Goal: Task Accomplishment & Management: Manage account settings

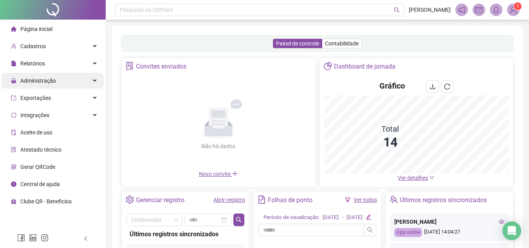
click at [69, 80] on div "Administração" at bounding box center [53, 81] width 102 height 16
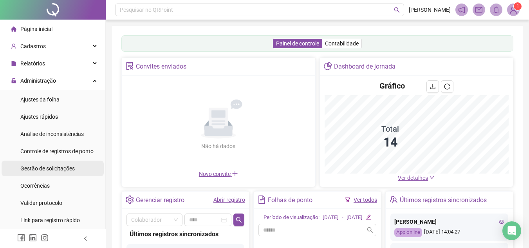
click at [50, 170] on span "Gestão de solicitações" at bounding box center [47, 168] width 54 height 6
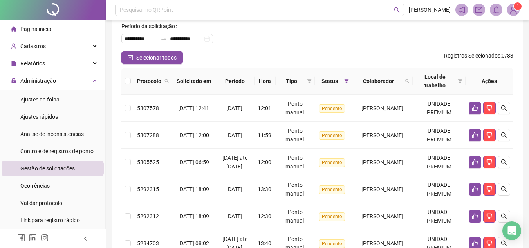
scroll to position [47, 0]
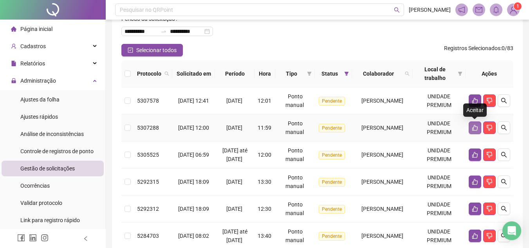
click at [474, 129] on icon "like" at bounding box center [474, 127] width 6 height 6
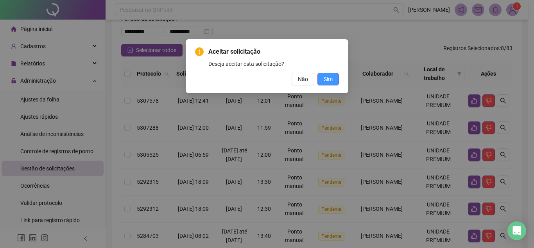
click at [327, 81] on span "Sim" at bounding box center [328, 79] width 9 height 9
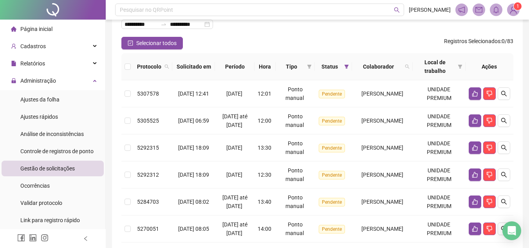
scroll to position [336, 0]
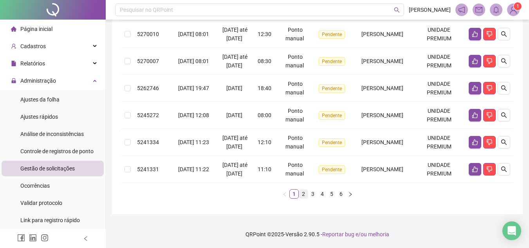
click at [302, 192] on link "2" at bounding box center [303, 193] width 9 height 9
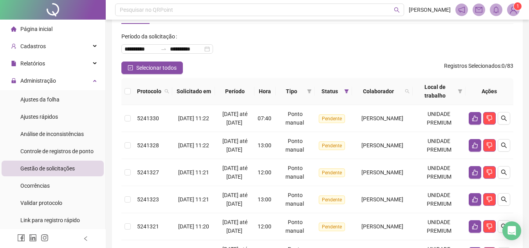
scroll to position [379, 0]
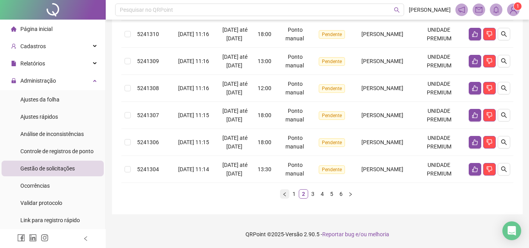
click at [286, 192] on icon "left" at bounding box center [284, 194] width 5 height 5
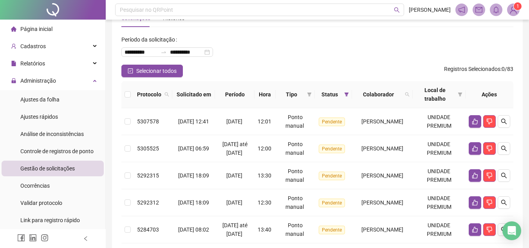
scroll to position [27, 0]
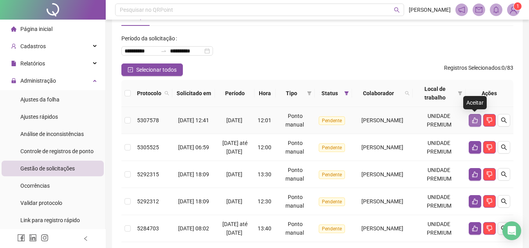
click at [471, 121] on icon "like" at bounding box center [474, 120] width 6 height 6
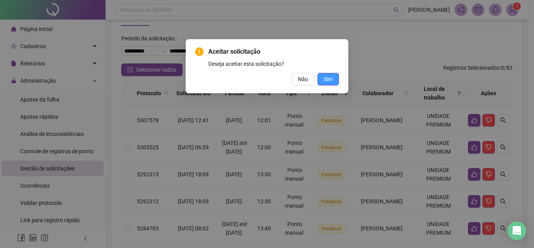
click at [335, 76] on button "Sim" at bounding box center [329, 79] width 22 height 13
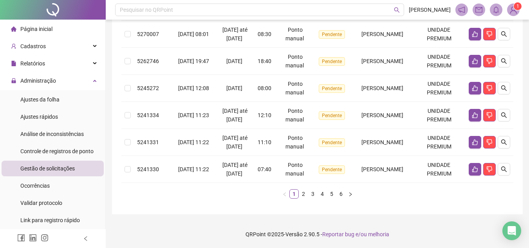
scroll to position [311, 0]
click at [305, 198] on link "2" at bounding box center [303, 193] width 9 height 9
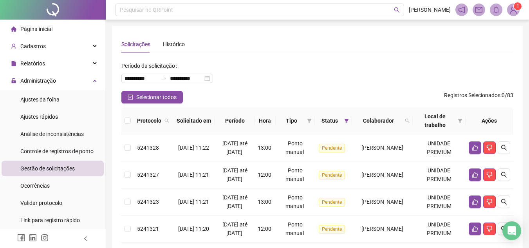
scroll to position [379, 0]
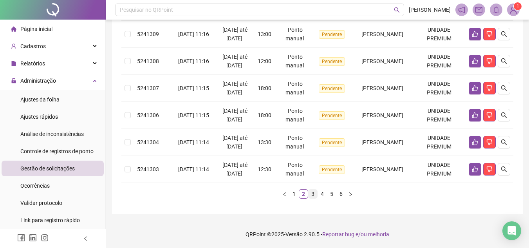
click at [311, 195] on link "3" at bounding box center [312, 193] width 9 height 9
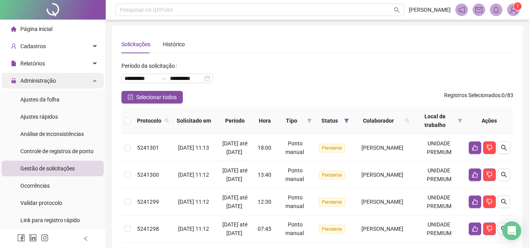
click at [63, 79] on div "Administração" at bounding box center [53, 81] width 102 height 16
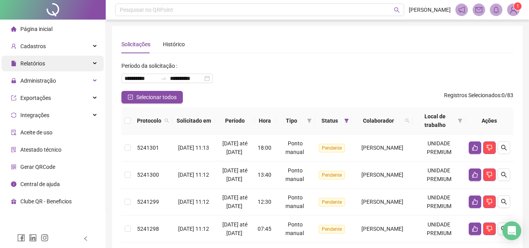
click at [59, 60] on div "Relatórios" at bounding box center [53, 64] width 102 height 16
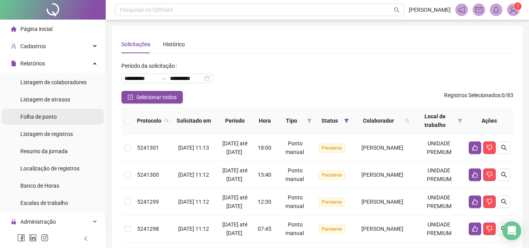
click at [50, 119] on span "Folha de ponto" at bounding box center [38, 116] width 36 height 6
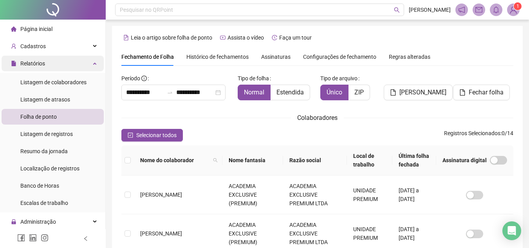
click at [72, 67] on div "Relatórios" at bounding box center [53, 64] width 102 height 16
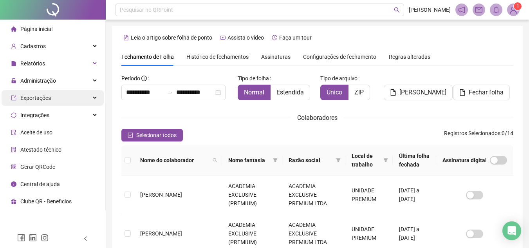
scroll to position [36, 0]
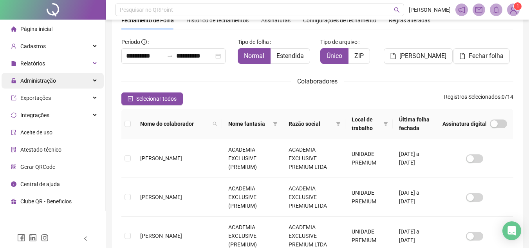
click at [57, 81] on div "Administração" at bounding box center [53, 81] width 102 height 16
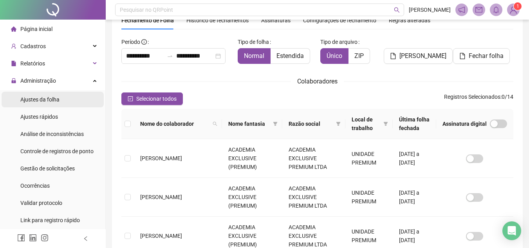
click at [50, 102] on span "Ajustes da folha" at bounding box center [39, 99] width 39 height 6
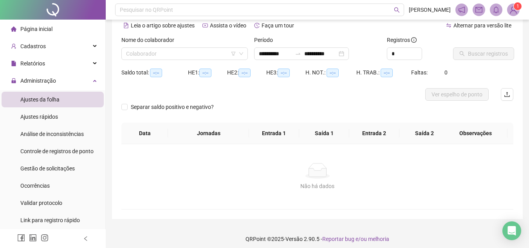
type input "**********"
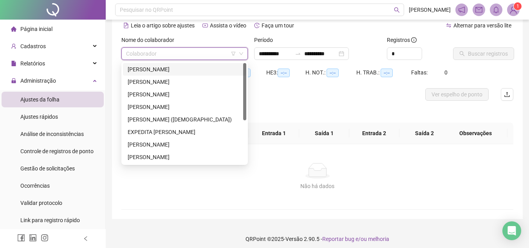
click at [214, 50] on input "search" at bounding box center [181, 54] width 110 height 12
click at [186, 80] on div "[PERSON_NAME]" at bounding box center [185, 81] width 114 height 9
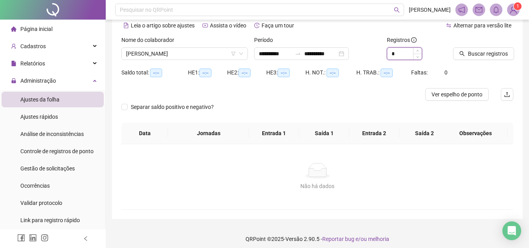
click at [399, 58] on input "*" at bounding box center [404, 54] width 34 height 12
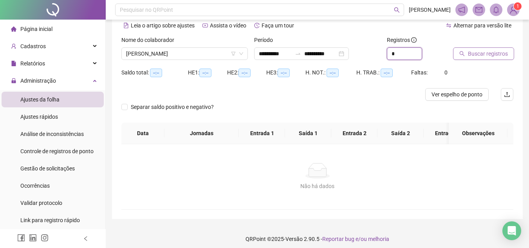
type input "*"
click at [477, 50] on span "Buscar registros" at bounding box center [488, 53] width 40 height 9
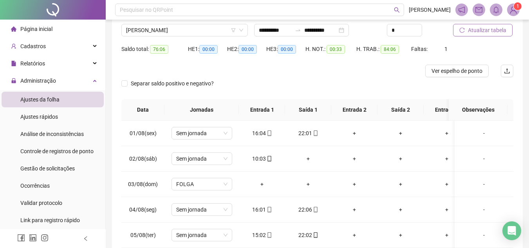
scroll to position [120, 0]
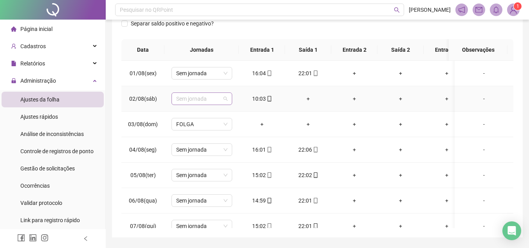
click at [201, 95] on span "Sem jornada" at bounding box center [201, 99] width 51 height 12
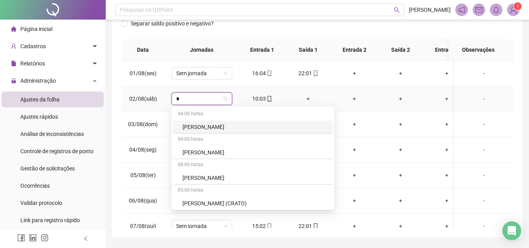
type input "**"
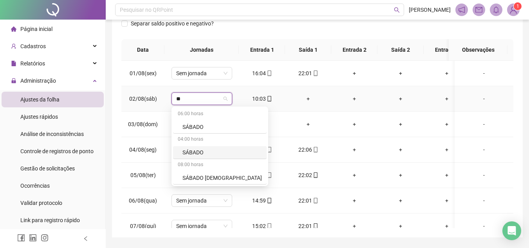
click at [193, 148] on div "SÁBADO" at bounding box center [221, 152] width 79 height 9
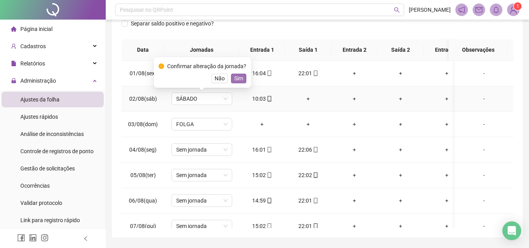
click at [243, 78] on button "Sim" at bounding box center [238, 78] width 15 height 9
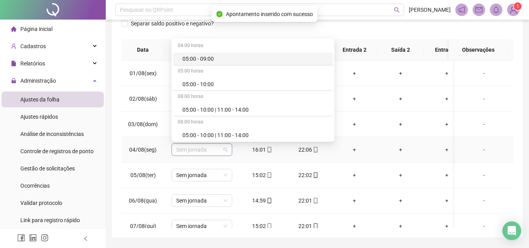
click at [189, 150] on span "Sem jornada" at bounding box center [201, 150] width 51 height 12
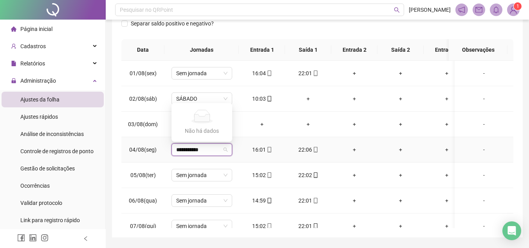
type input "**********"
click at [238, 154] on td "Sem jornada" at bounding box center [201, 149] width 74 height 25
click at [196, 153] on span "Sem jornada" at bounding box center [201, 150] width 51 height 12
type input "**********"
click at [209, 133] on div "16:00 - 22:00" at bounding box center [203, 133] width 43 height 9
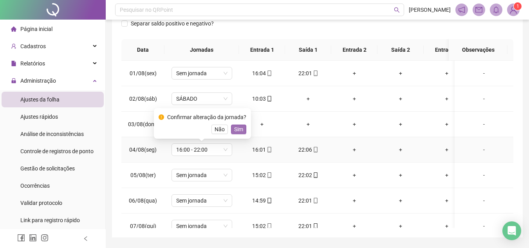
click at [241, 129] on span "Sim" at bounding box center [238, 129] width 9 height 9
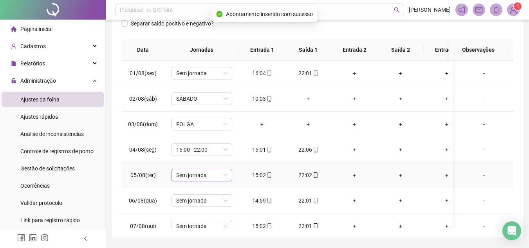
click at [194, 174] on span "Sem jornada" at bounding box center [201, 175] width 51 height 12
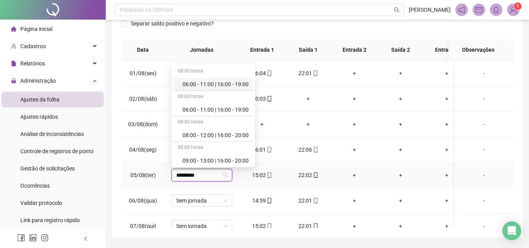
type input "**********"
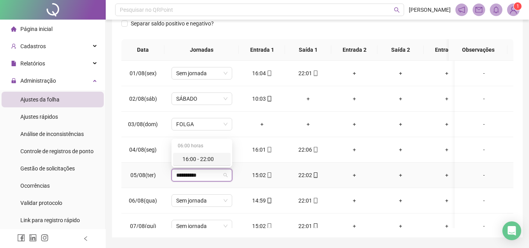
click at [198, 162] on div "16:00 - 22:00" at bounding box center [203, 159] width 43 height 9
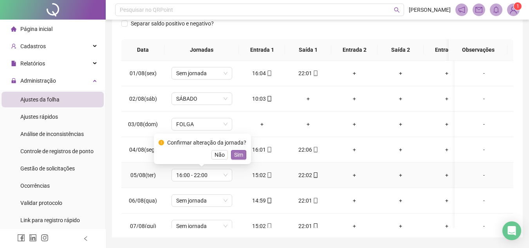
click at [238, 155] on span "Sim" at bounding box center [238, 154] width 9 height 9
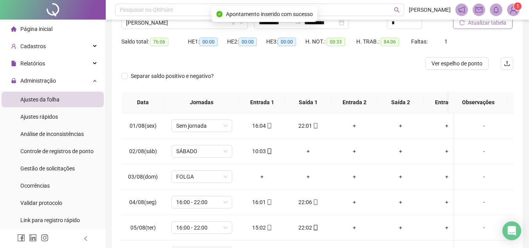
scroll to position [11, 0]
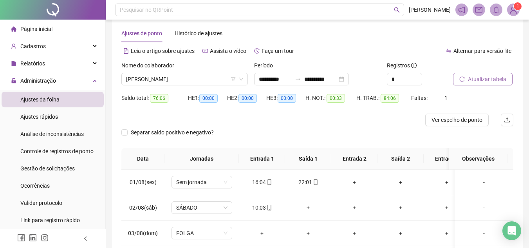
click at [471, 86] on div "Atualizar tabela" at bounding box center [483, 76] width 67 height 31
click at [470, 83] on span "Atualizar tabela" at bounding box center [487, 79] width 38 height 9
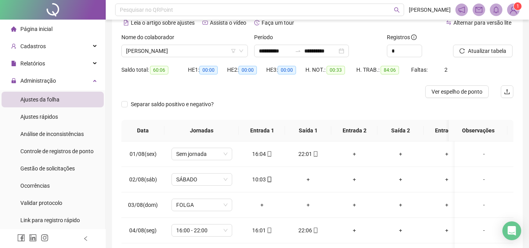
scroll to position [36, 0]
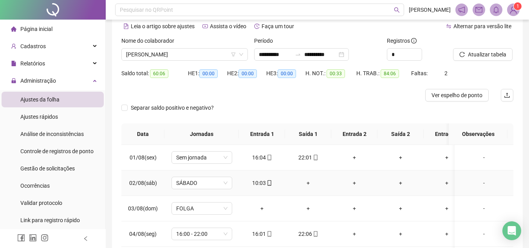
click at [312, 181] on div "+" at bounding box center [308, 182] width 34 height 9
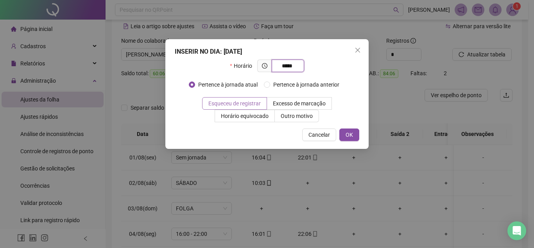
type input "*****"
click at [237, 106] on span "Esqueceu de registrar" at bounding box center [235, 103] width 52 height 6
click at [351, 136] on span "OK" at bounding box center [349, 134] width 7 height 9
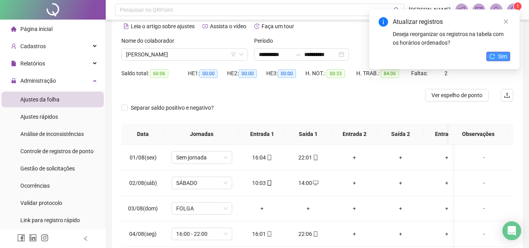
click at [505, 54] on span "Sim" at bounding box center [502, 56] width 9 height 9
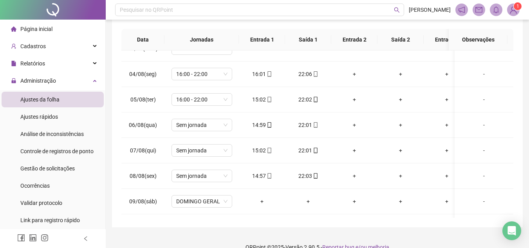
scroll to position [31, 0]
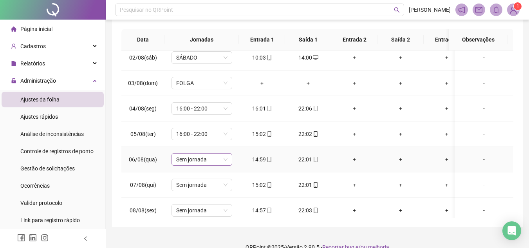
click at [207, 160] on span "Sem jornada" at bounding box center [201, 159] width 51 height 12
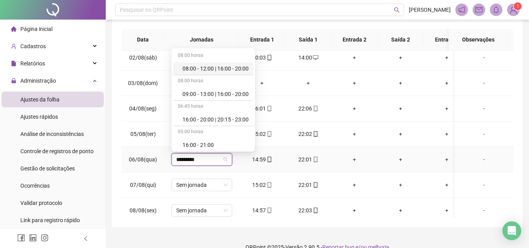
type input "**********"
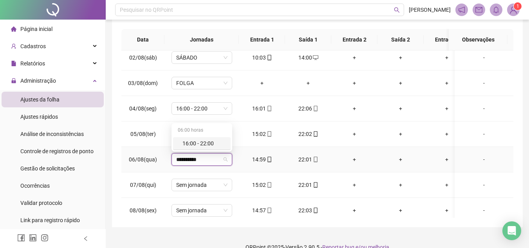
click at [197, 141] on div "16:00 - 22:00" at bounding box center [203, 143] width 43 height 9
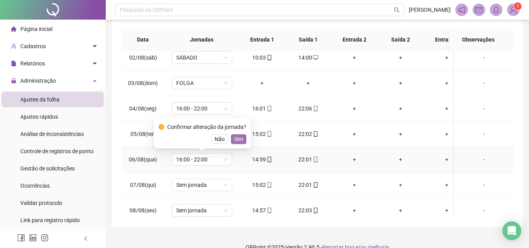
click at [237, 138] on span "Sim" at bounding box center [238, 139] width 9 height 9
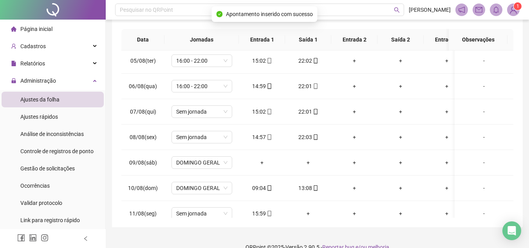
scroll to position [119, 0]
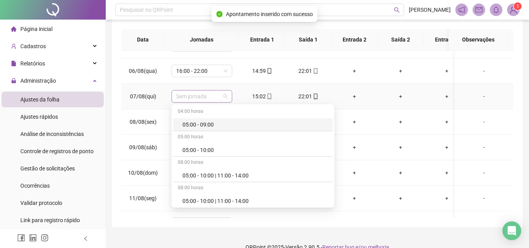
click at [198, 100] on span "Sem jornada" at bounding box center [201, 96] width 51 height 12
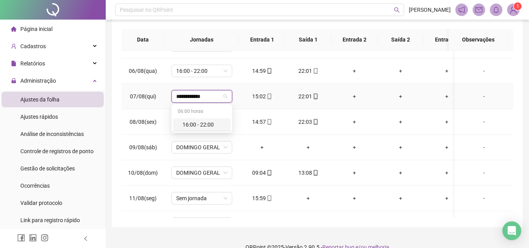
type input "**********"
click at [206, 124] on div "16:00 - 22:00" at bounding box center [203, 124] width 43 height 9
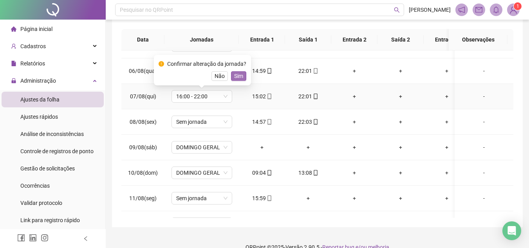
click at [236, 77] on span "Sim" at bounding box center [238, 76] width 9 height 9
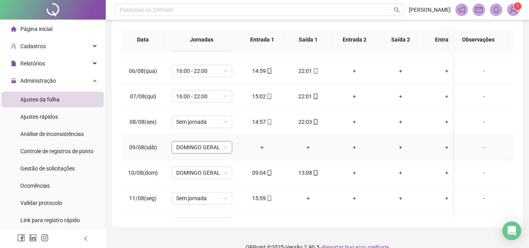
click at [210, 147] on span "DOMINGO GERAL" at bounding box center [201, 147] width 51 height 12
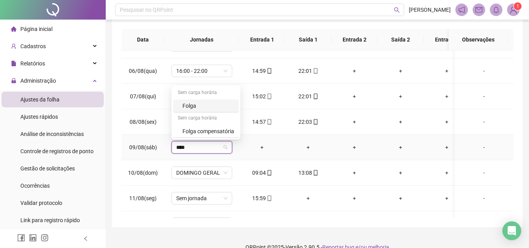
type input "*****"
click at [204, 106] on div "Folga" at bounding box center [208, 105] width 52 height 9
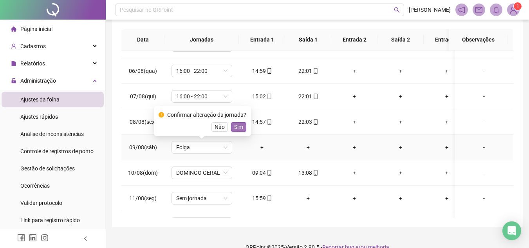
click at [240, 126] on span "Sim" at bounding box center [238, 126] width 9 height 9
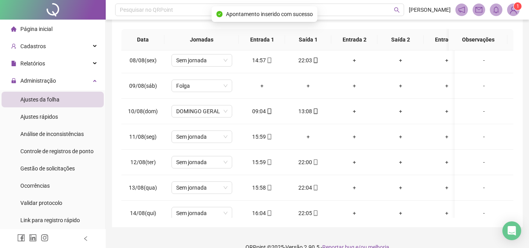
scroll to position [201, 0]
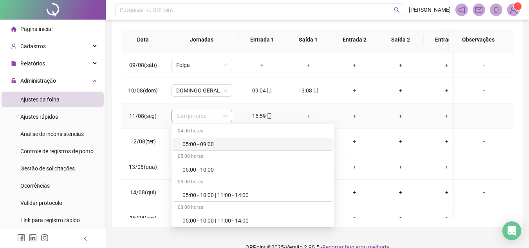
click at [207, 115] on span "Sem jornada" at bounding box center [201, 116] width 51 height 12
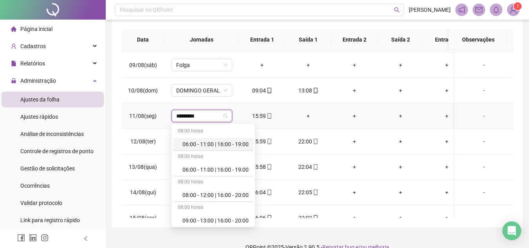
type input "**********"
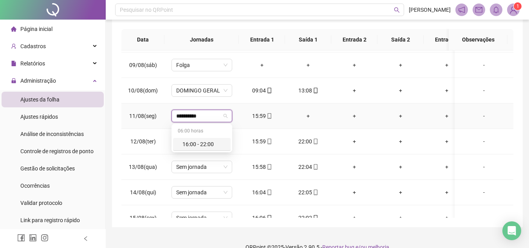
click at [205, 143] on div "16:00 - 22:00" at bounding box center [203, 144] width 43 height 9
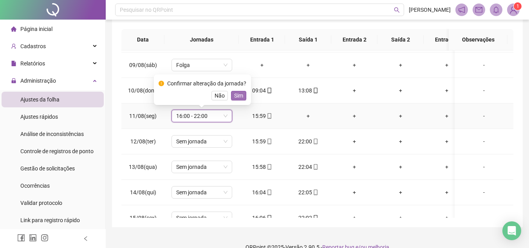
click at [240, 97] on span "Sim" at bounding box center [238, 95] width 9 height 9
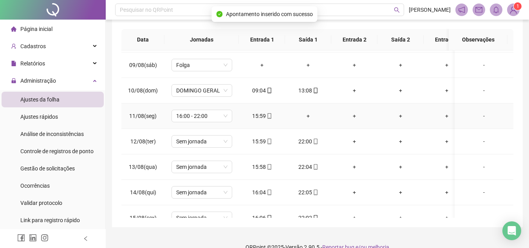
click at [311, 114] on div "+" at bounding box center [308, 115] width 34 height 9
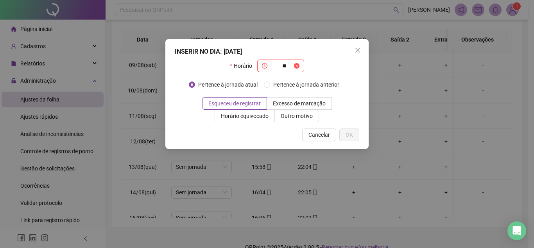
type input "*"
type input "*****"
click at [252, 105] on span "Esqueceu de registrar" at bounding box center [235, 103] width 52 height 6
click at [358, 138] on button "OK" at bounding box center [350, 134] width 20 height 13
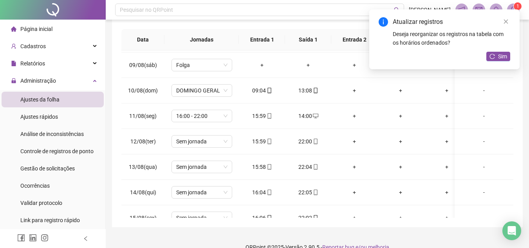
click at [500, 51] on div "Atualizar registros Deseja reorganizar os registros na tabela com os horários o…" at bounding box center [444, 39] width 150 height 60
click at [500, 54] on span "Sim" at bounding box center [502, 56] width 9 height 9
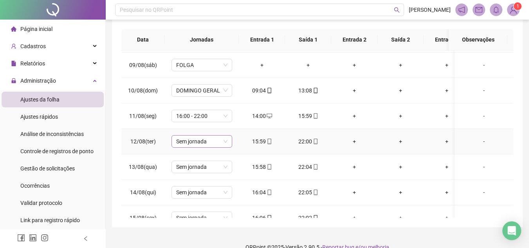
click at [197, 142] on span "Sem jornada" at bounding box center [201, 141] width 51 height 12
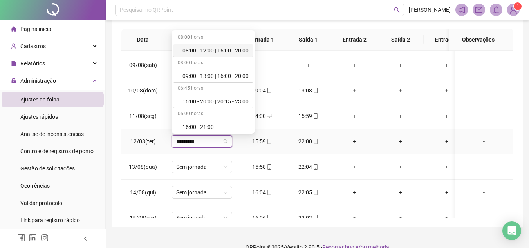
type input "**********"
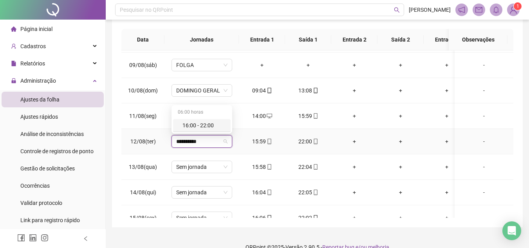
click at [191, 124] on div "16:00 - 22:00" at bounding box center [203, 125] width 43 height 9
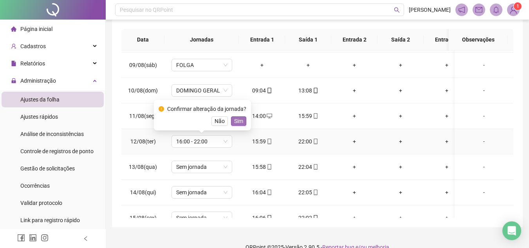
click at [242, 121] on button "Sim" at bounding box center [238, 120] width 15 height 9
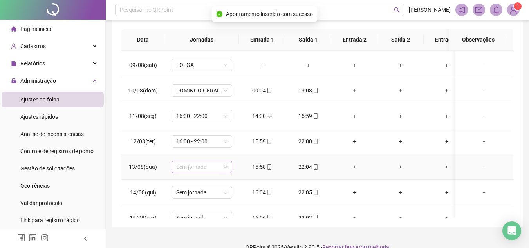
click at [208, 172] on span "Sem jornada" at bounding box center [201, 167] width 51 height 12
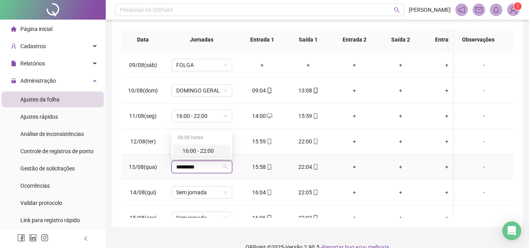
type input "**********"
click at [196, 149] on div "16:00 - 22:00" at bounding box center [203, 150] width 43 height 9
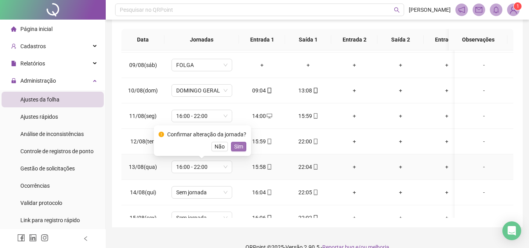
click at [243, 142] on button "Sim" at bounding box center [238, 146] width 15 height 9
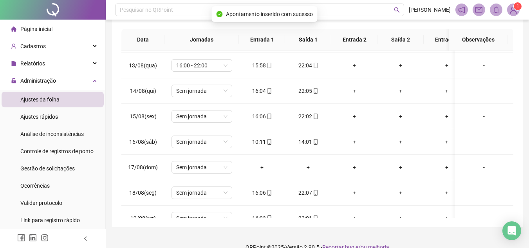
scroll to position [304, 0]
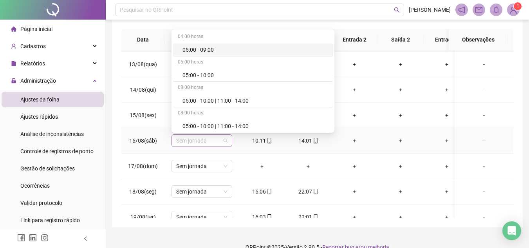
click at [197, 139] on span "Sem jornada" at bounding box center [201, 141] width 51 height 12
type input "**"
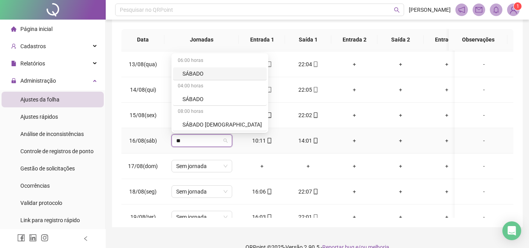
click at [207, 74] on div "SÁBADO" at bounding box center [221, 73] width 79 height 9
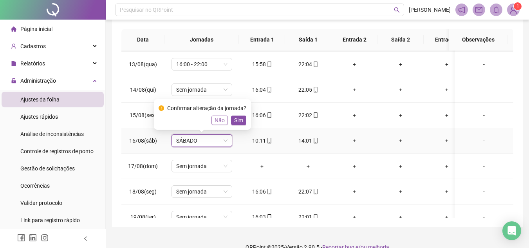
click at [218, 120] on span "Não" at bounding box center [219, 120] width 10 height 9
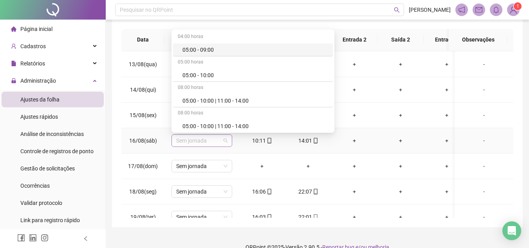
click at [214, 139] on span "Sem jornada" at bounding box center [201, 141] width 51 height 12
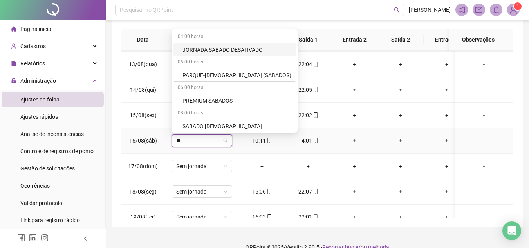
type input "*"
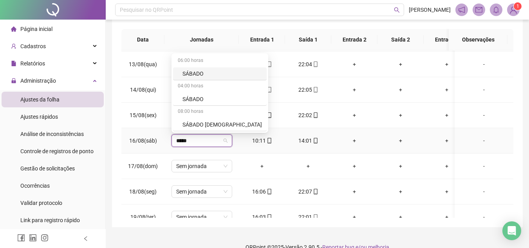
type input "******"
click at [208, 97] on div "SÁBADO" at bounding box center [221, 99] width 79 height 9
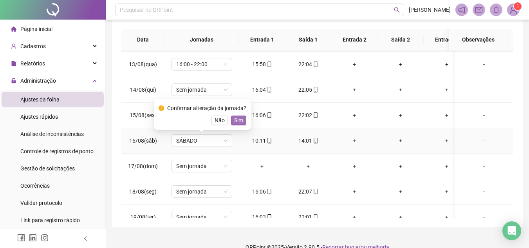
click at [241, 123] on span "Sim" at bounding box center [238, 120] width 9 height 9
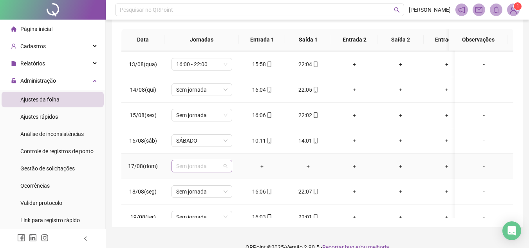
click at [188, 168] on span "Sem jornada" at bounding box center [201, 166] width 51 height 12
type input "**"
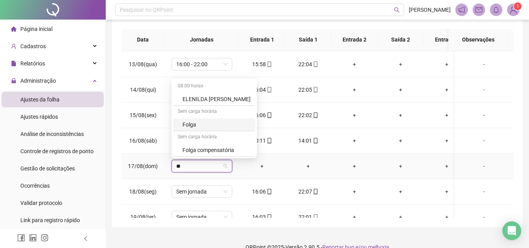
click at [203, 122] on div "Folga" at bounding box center [216, 124] width 68 height 9
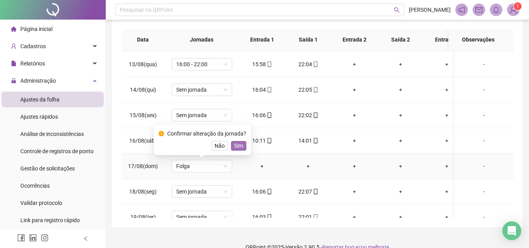
click at [238, 144] on span "Sim" at bounding box center [238, 145] width 9 height 9
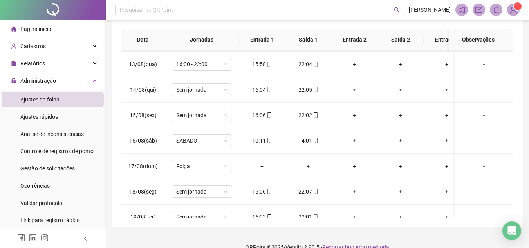
scroll to position [322, 0]
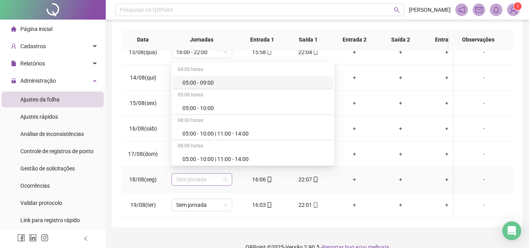
click at [206, 174] on span "Sem jornada" at bounding box center [201, 179] width 51 height 12
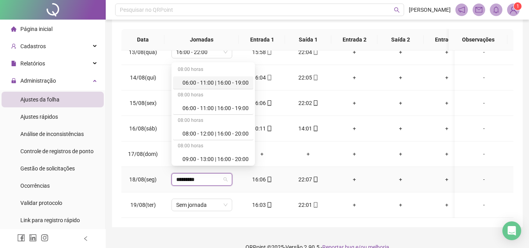
type input "**********"
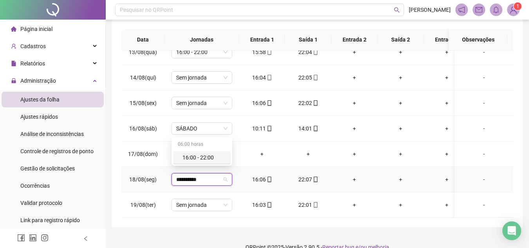
click at [207, 159] on div "16:00 - 22:00" at bounding box center [203, 157] width 43 height 9
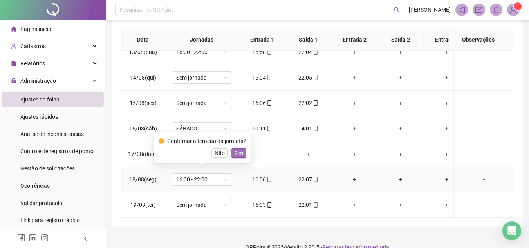
click at [234, 155] on span "Sim" at bounding box center [238, 153] width 9 height 9
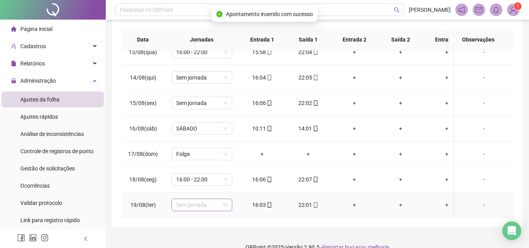
click at [202, 199] on span "Sem jornada" at bounding box center [201, 205] width 51 height 12
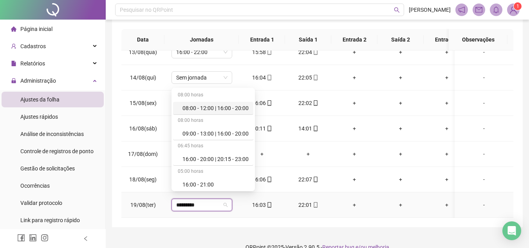
type input "**********"
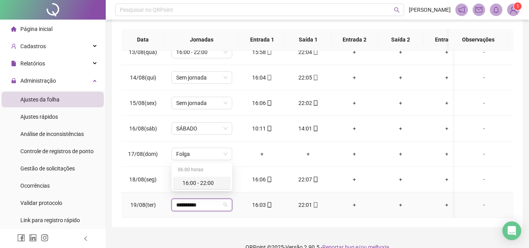
click at [191, 181] on div "16:00 - 22:00" at bounding box center [203, 182] width 43 height 9
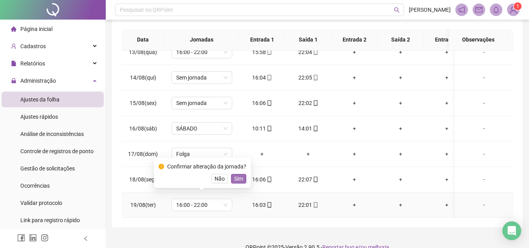
click at [234, 176] on span "Sim" at bounding box center [238, 178] width 9 height 9
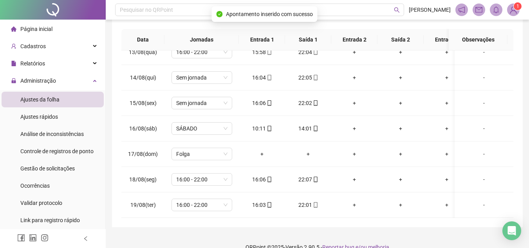
click at [513, 165] on div "**********" at bounding box center [317, 61] width 410 height 331
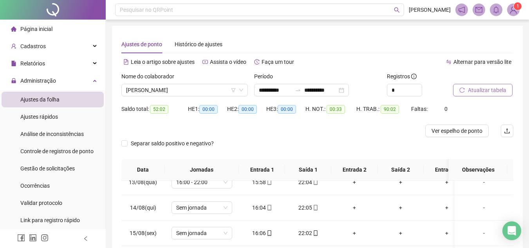
click at [468, 88] on span "Atualizar tabela" at bounding box center [487, 90] width 38 height 9
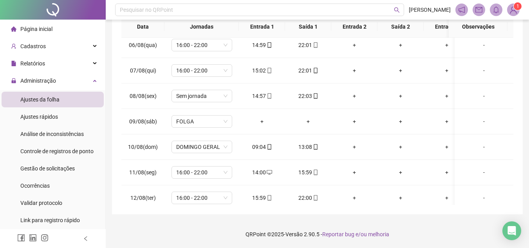
scroll to position [35, 0]
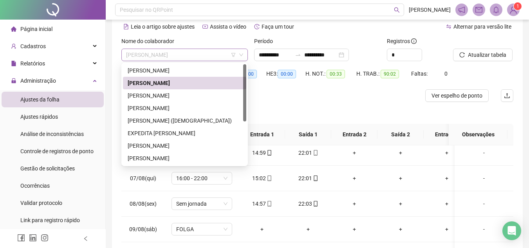
click at [218, 52] on span "[PERSON_NAME]" at bounding box center [184, 55] width 117 height 12
click at [189, 109] on div "[PERSON_NAME]" at bounding box center [185, 108] width 114 height 9
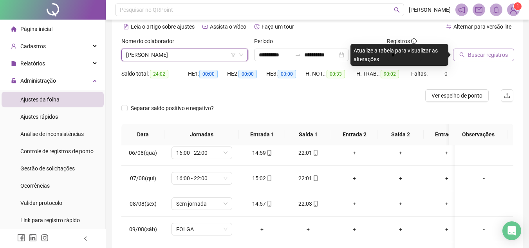
click at [468, 53] on span "Buscar registros" at bounding box center [488, 54] width 40 height 9
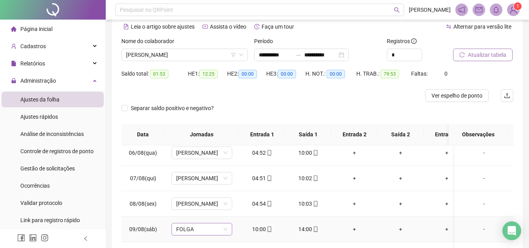
click at [194, 232] on span "FOLGA" at bounding box center [201, 229] width 51 height 12
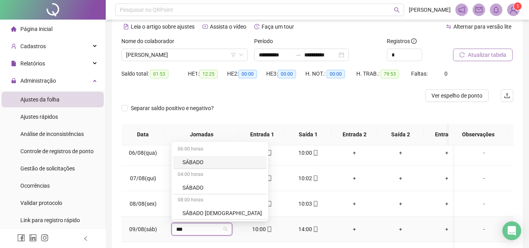
type input "****"
click at [197, 186] on div "SÁBADO" at bounding box center [221, 187] width 79 height 9
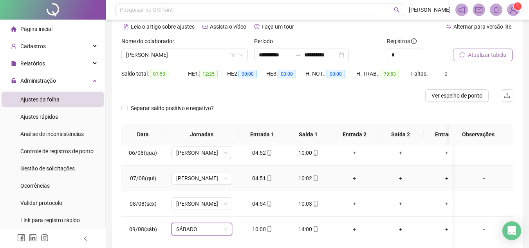
click at [197, 186] on td "[PERSON_NAME]" at bounding box center [201, 177] width 74 height 25
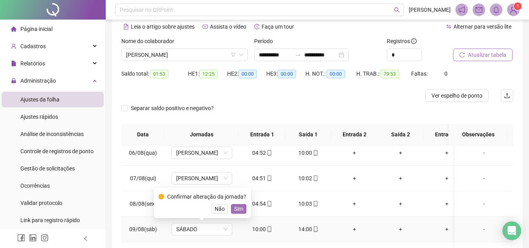
click at [239, 207] on span "Sim" at bounding box center [238, 208] width 9 height 9
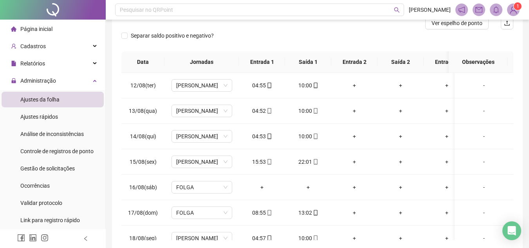
scroll to position [302, 0]
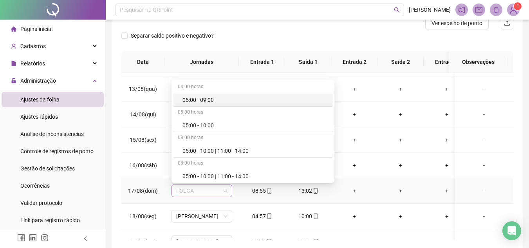
click at [188, 189] on span "FOLGA" at bounding box center [201, 191] width 51 height 12
type input "****"
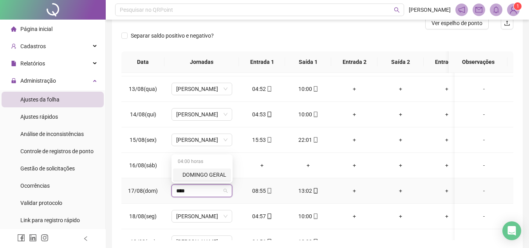
click at [197, 173] on div "DOMINGO GERAL" at bounding box center [204, 174] width 44 height 9
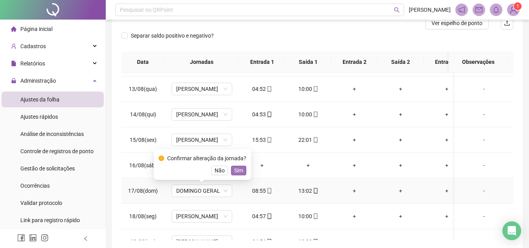
click at [234, 167] on span "Sim" at bounding box center [238, 170] width 9 height 9
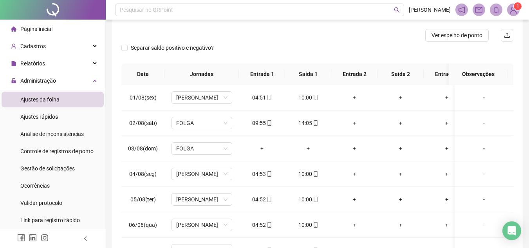
scroll to position [96, 0]
click at [193, 122] on span "FOLGA" at bounding box center [201, 122] width 51 height 12
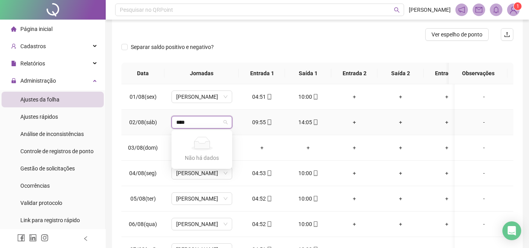
type input "*****"
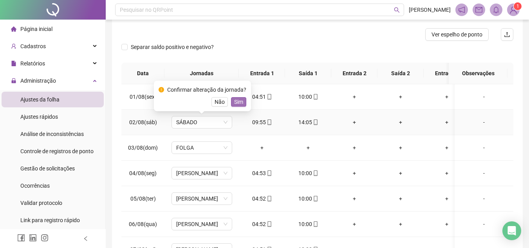
click at [236, 105] on span "Sim" at bounding box center [238, 101] width 9 height 9
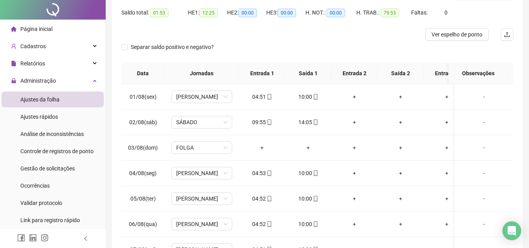
scroll to position [0, 0]
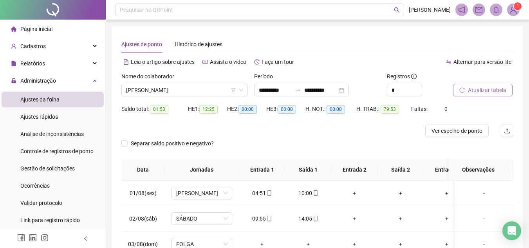
click at [466, 88] on button "Atualizar tabela" at bounding box center [482, 90] width 59 height 13
click at [213, 88] on span "[PERSON_NAME]" at bounding box center [184, 90] width 117 height 12
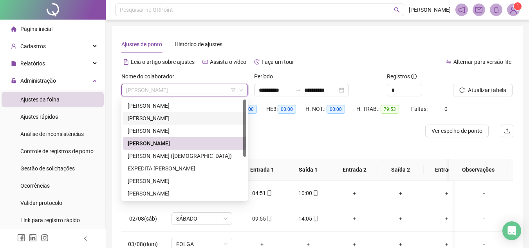
click at [271, 129] on div at bounding box center [268, 130] width 294 height 13
click at [190, 85] on span "[PERSON_NAME]" at bounding box center [184, 90] width 117 height 12
click at [167, 167] on div "EXPEDITA [PERSON_NAME]" at bounding box center [185, 168] width 114 height 9
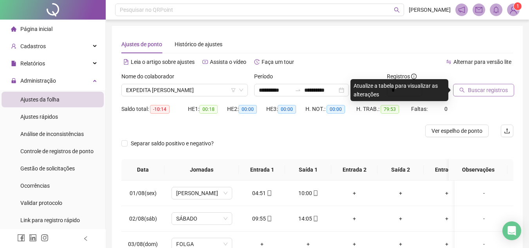
click at [462, 87] on button "Buscar registros" at bounding box center [483, 90] width 61 height 13
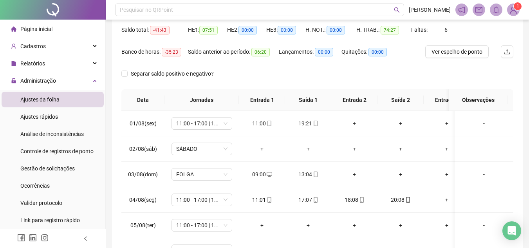
scroll to position [87, 0]
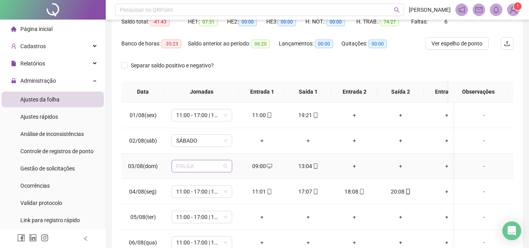
click at [207, 165] on span "FOLGA" at bounding box center [201, 166] width 51 height 12
type input "******"
click at [207, 151] on div "DOMINGO GERAL" at bounding box center [204, 150] width 44 height 9
click at [207, 151] on body "**********" at bounding box center [264, 37] width 529 height 248
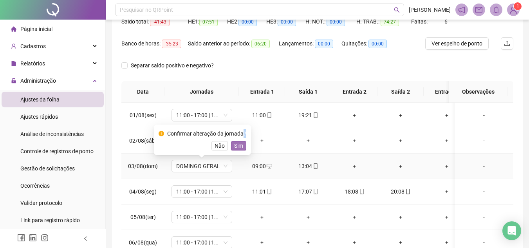
click at [237, 143] on span "Sim" at bounding box center [238, 145] width 9 height 9
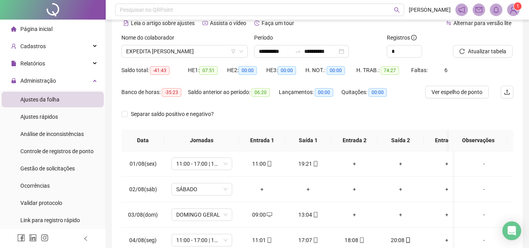
scroll to position [29, 0]
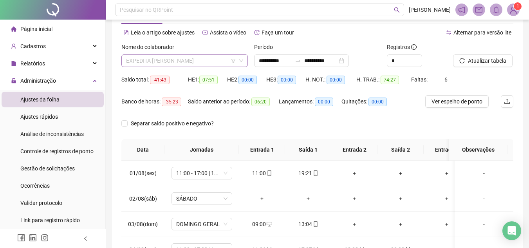
click at [195, 62] on span "EXPEDITA [PERSON_NAME]" at bounding box center [184, 61] width 117 height 12
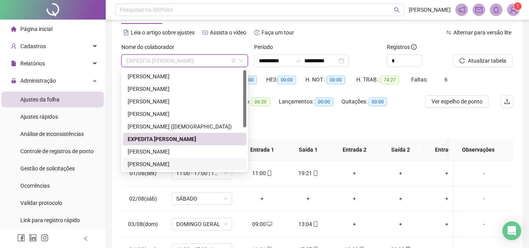
click at [169, 165] on div "[PERSON_NAME]" at bounding box center [185, 164] width 114 height 9
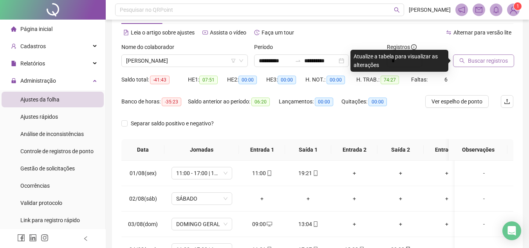
click at [492, 57] on span "Buscar registros" at bounding box center [488, 60] width 40 height 9
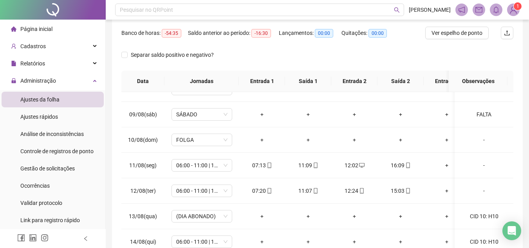
scroll to position [198, 0]
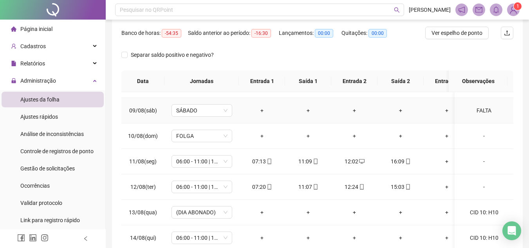
click at [480, 111] on div "FALTA" at bounding box center [483, 110] width 46 height 9
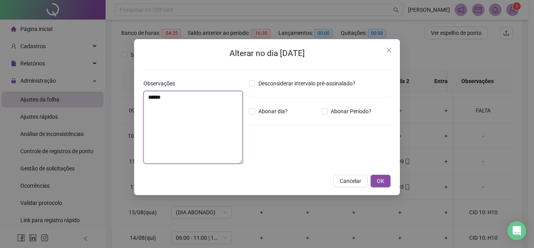
click at [172, 112] on textarea "*****" at bounding box center [193, 127] width 99 height 73
type textarea "**********"
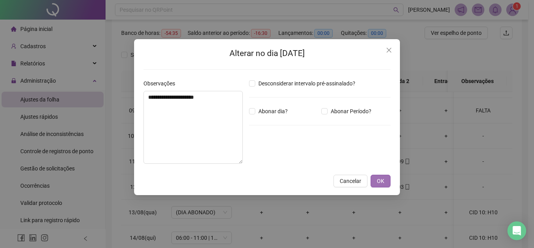
click at [386, 180] on button "OK" at bounding box center [381, 180] width 20 height 13
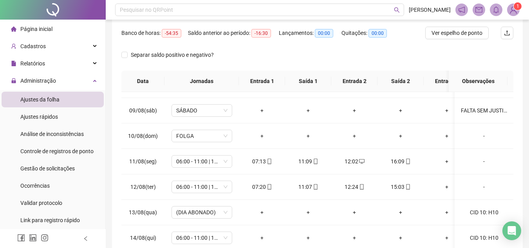
scroll to position [0, 0]
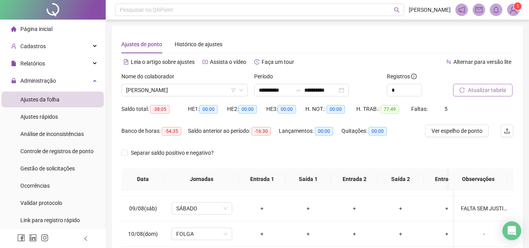
click at [471, 89] on span "Atualizar tabela" at bounding box center [487, 90] width 38 height 9
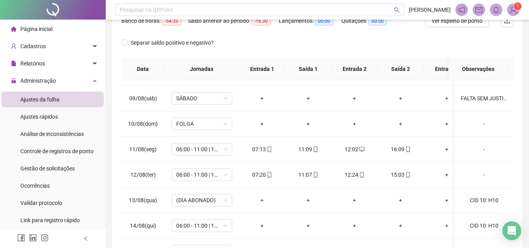
scroll to position [124, 0]
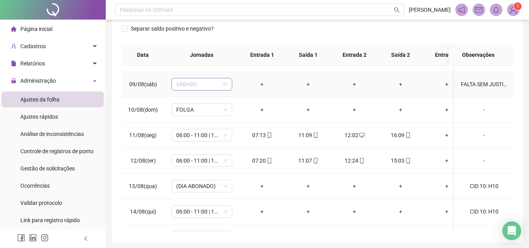
click at [198, 86] on span "SÁBADO" at bounding box center [201, 84] width 51 height 12
type input "*****"
click at [266, 95] on td "+" at bounding box center [262, 84] width 46 height 25
click at [475, 187] on div "CID 10: H10" at bounding box center [483, 186] width 46 height 9
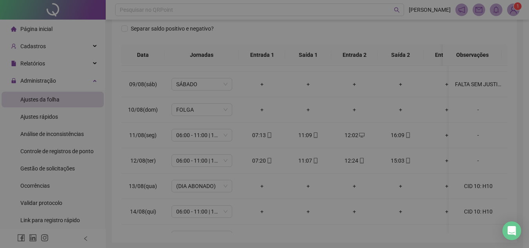
type textarea "**********"
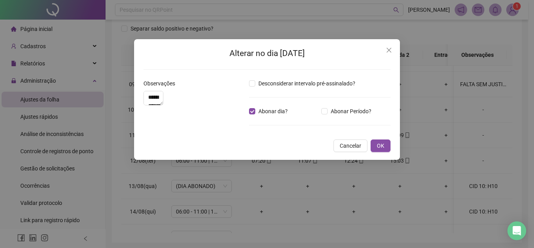
click at [475, 187] on div "**********" at bounding box center [267, 124] width 534 height 248
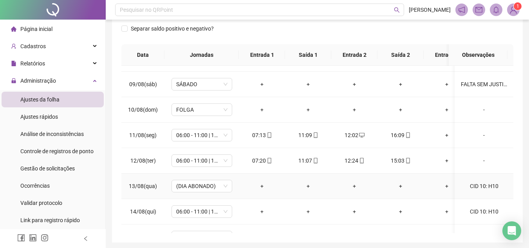
click at [470, 182] on div "CID 10: H10" at bounding box center [483, 186] width 46 height 9
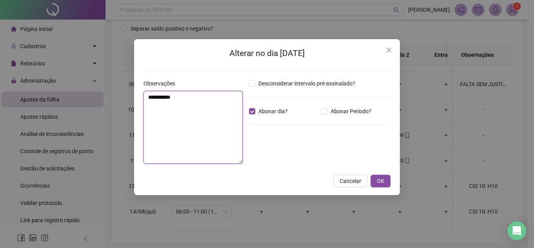
click at [149, 95] on textarea "**********" at bounding box center [193, 127] width 99 height 73
type textarea "**********"
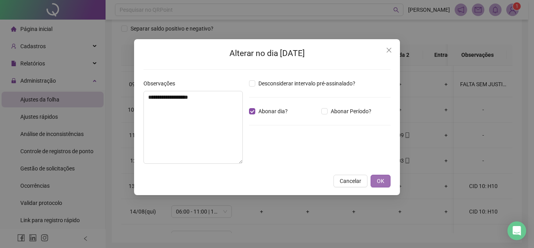
click at [376, 177] on button "OK" at bounding box center [381, 180] width 20 height 13
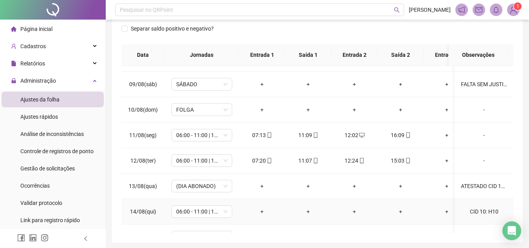
click at [486, 209] on div "CID 10: H10" at bounding box center [483, 211] width 46 height 9
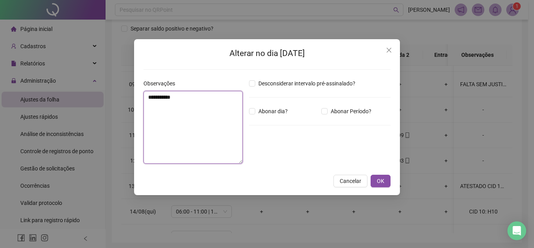
click at [150, 98] on textarea "**********" at bounding box center [193, 127] width 99 height 73
type textarea "**********"
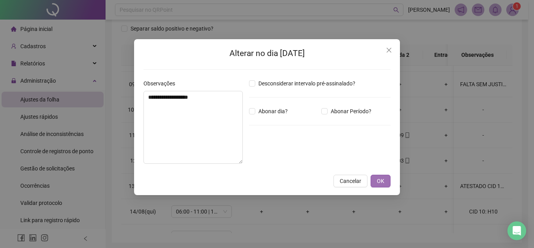
click at [379, 177] on span "OK" at bounding box center [380, 180] width 7 height 9
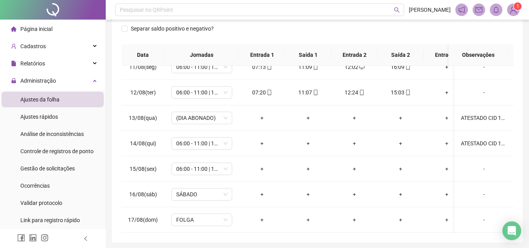
scroll to position [281, 0]
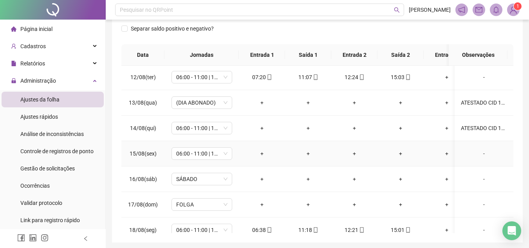
click at [475, 152] on div "-" at bounding box center [483, 153] width 46 height 9
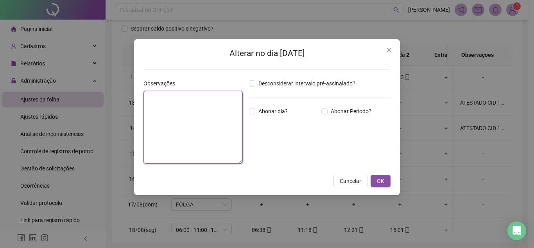
click at [185, 122] on textarea at bounding box center [193, 127] width 99 height 73
type textarea "**********"
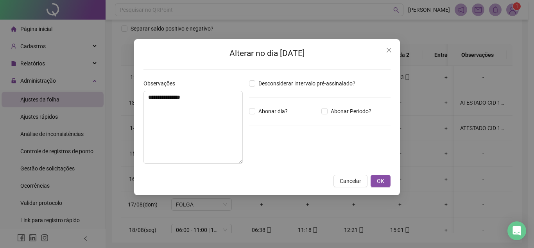
click at [432, 133] on div "**********" at bounding box center [267, 124] width 534 height 248
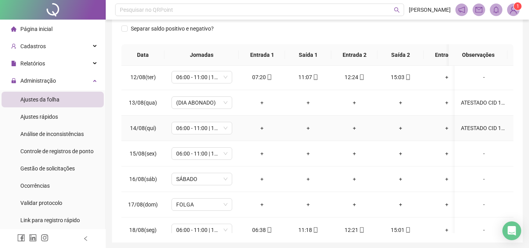
click at [468, 131] on div "ATESTADO CID 10: H10" at bounding box center [483, 128] width 46 height 9
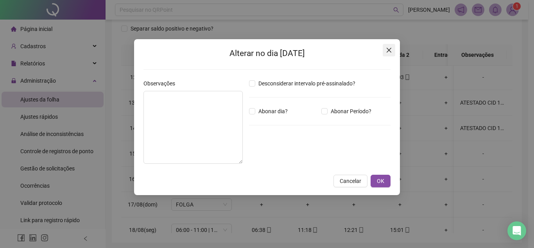
click at [386, 51] on span "Close" at bounding box center [389, 50] width 13 height 6
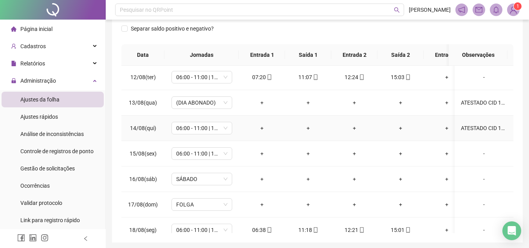
click at [478, 133] on td "ATESTADO CID 10: H10" at bounding box center [483, 127] width 59 height 25
click at [476, 130] on div "ATESTADO CID 10: H10" at bounding box center [483, 128] width 46 height 9
type textarea "**********"
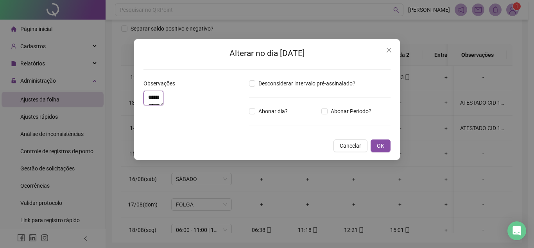
drag, startPoint x: 146, startPoint y: 94, endPoint x: 221, endPoint y: 102, distance: 75.5
click at [164, 102] on textarea "**********" at bounding box center [154, 98] width 20 height 14
click at [387, 48] on icon "close" at bounding box center [389, 50] width 5 height 5
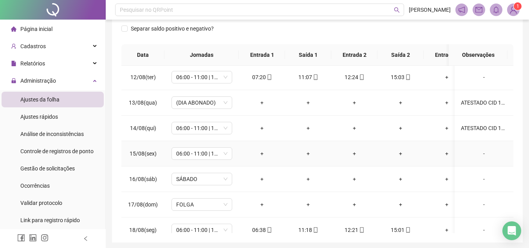
click at [475, 144] on td "-" at bounding box center [483, 153] width 59 height 25
click at [475, 151] on div "-" at bounding box center [483, 153] width 46 height 9
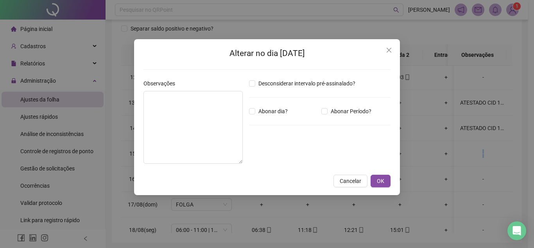
click at [475, 124] on body "**********" at bounding box center [264, 0] width 529 height 248
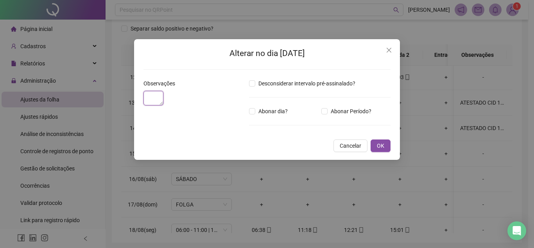
click at [164, 105] on textarea at bounding box center [154, 98] width 20 height 14
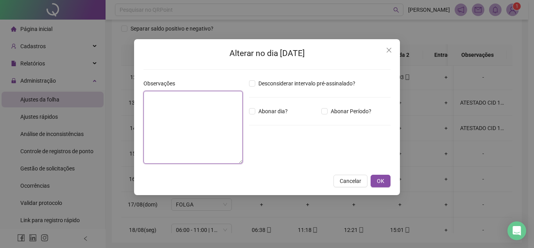
paste textarea "**********"
type textarea "**********"
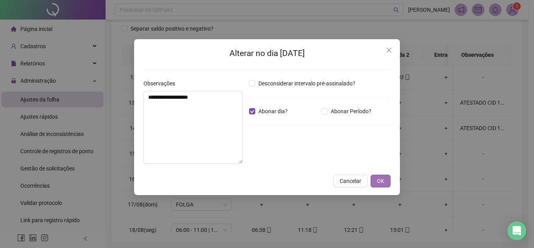
click at [388, 180] on button "OK" at bounding box center [381, 180] width 20 height 13
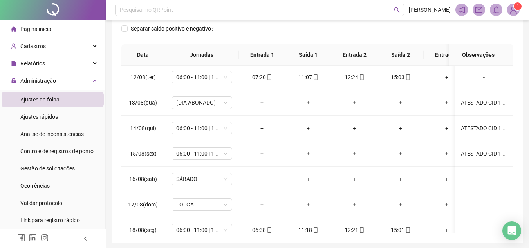
scroll to position [322, 0]
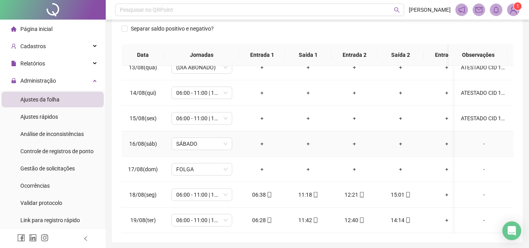
click at [475, 139] on div "-" at bounding box center [483, 143] width 46 height 9
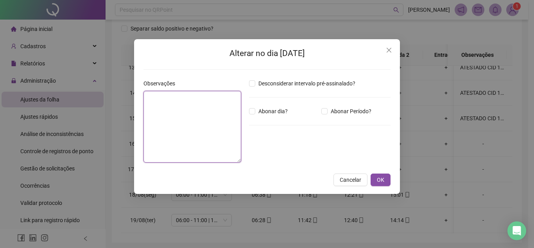
click at [196, 104] on textarea at bounding box center [193, 127] width 98 height 72
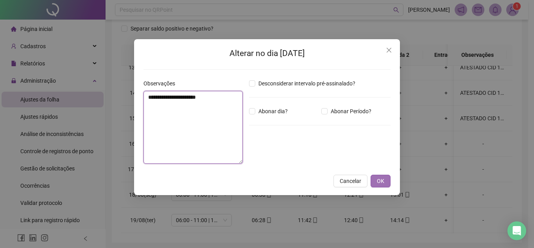
type textarea "**********"
click at [383, 186] on button "OK" at bounding box center [381, 180] width 20 height 13
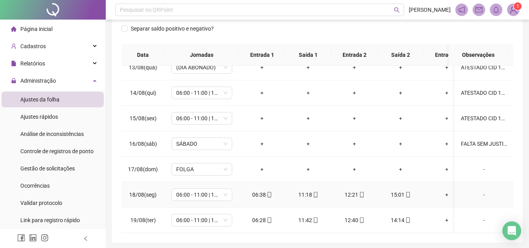
drag, startPoint x: 507, startPoint y: 180, endPoint x: 506, endPoint y: 194, distance: 14.5
click at [506, 194] on td "-" at bounding box center [483, 194] width 59 height 25
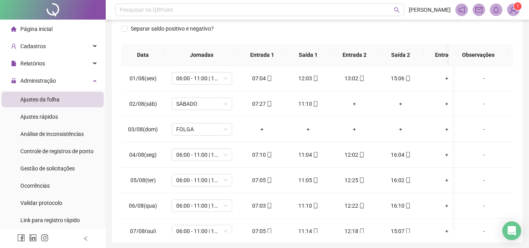
scroll to position [0, 0]
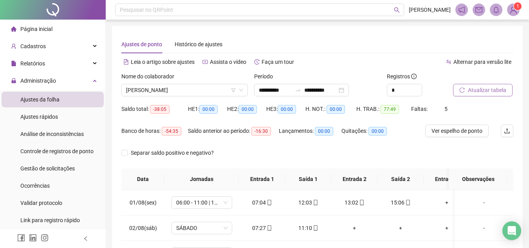
click at [480, 90] on span "Atualizar tabela" at bounding box center [487, 90] width 38 height 9
click at [471, 88] on span "Atualizar tabela" at bounding box center [487, 90] width 38 height 9
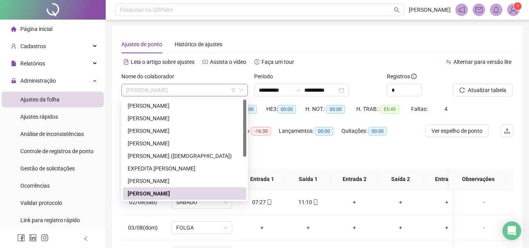
click at [164, 90] on span "[PERSON_NAME]" at bounding box center [184, 90] width 117 height 12
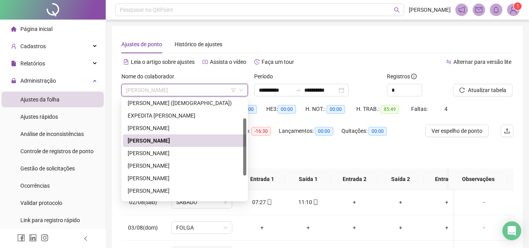
drag, startPoint x: 243, startPoint y: 130, endPoint x: 239, endPoint y: 164, distance: 33.9
click at [239, 164] on div "[PERSON_NAME] ([DEMOGRAPHIC_DATA]) EXPEDITA [PERSON_NAME] [PERSON_NAME]" at bounding box center [184, 149] width 123 height 100
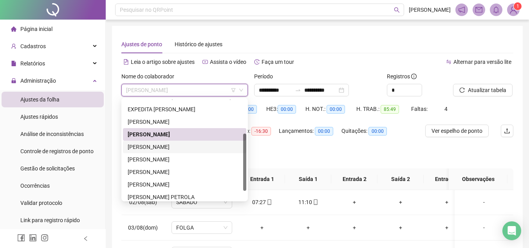
click at [175, 149] on div "[PERSON_NAME]" at bounding box center [185, 146] width 114 height 9
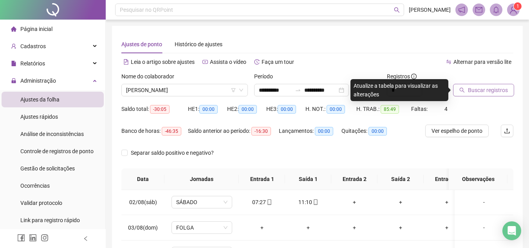
click at [469, 92] on span "Buscar registros" at bounding box center [488, 90] width 40 height 9
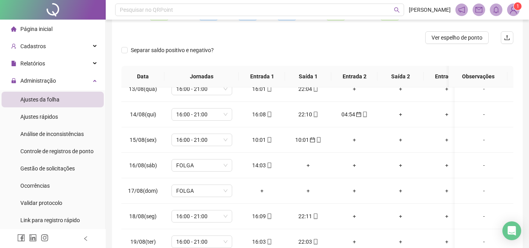
scroll to position [0, 0]
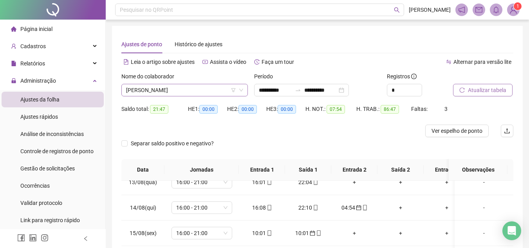
click at [142, 85] on span "[PERSON_NAME]" at bounding box center [184, 90] width 117 height 12
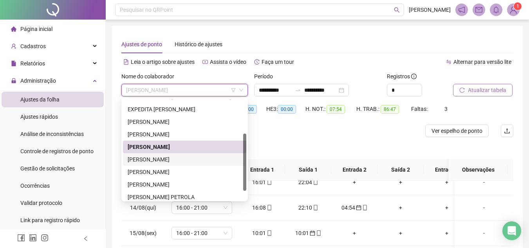
click at [164, 155] on div "[PERSON_NAME]" at bounding box center [185, 159] width 114 height 9
click at [164, 155] on div "Separar saldo positivo e negativo?" at bounding box center [174, 148] width 106 height 22
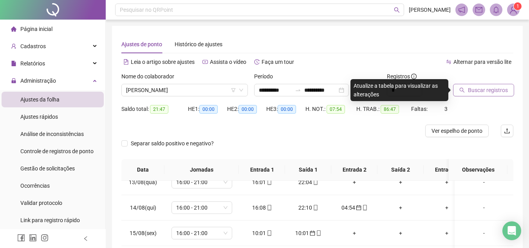
click at [482, 90] on span "Buscar registros" at bounding box center [488, 90] width 40 height 9
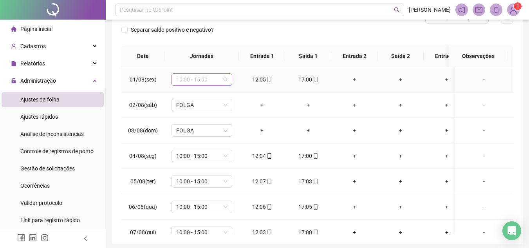
click at [216, 77] on span "10:00 - 15:00" at bounding box center [201, 80] width 51 height 12
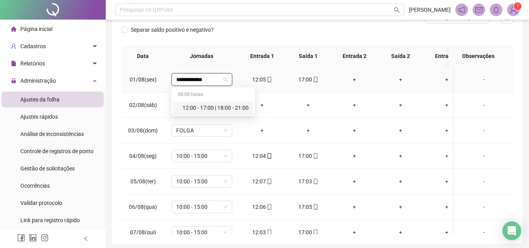
type input "**********"
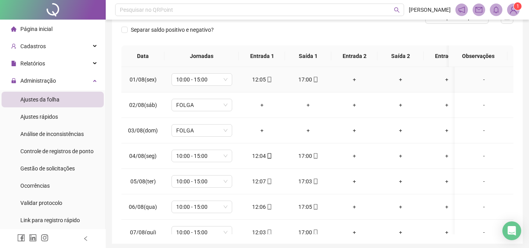
click at [224, 86] on td "10:00 - 15:00" at bounding box center [201, 79] width 74 height 25
click at [224, 80] on span "10:00 - 15:00" at bounding box center [201, 80] width 51 height 12
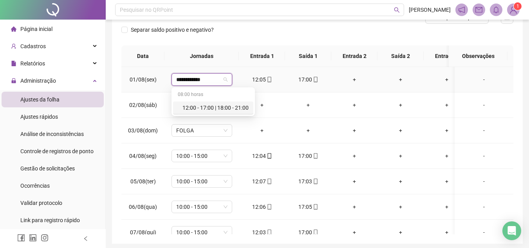
type input "**********"
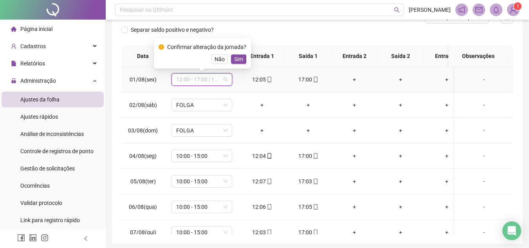
click at [218, 76] on span "12:00 - 17:00 | 18:00 - 21:00" at bounding box center [201, 80] width 51 height 12
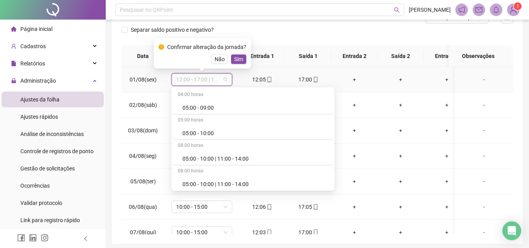
scroll to position [1375, 0]
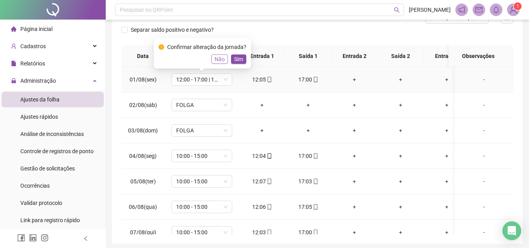
click at [217, 56] on span "Não" at bounding box center [219, 59] width 10 height 9
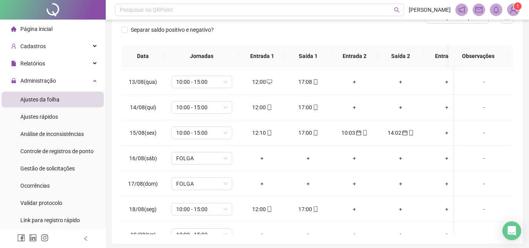
scroll to position [322, 0]
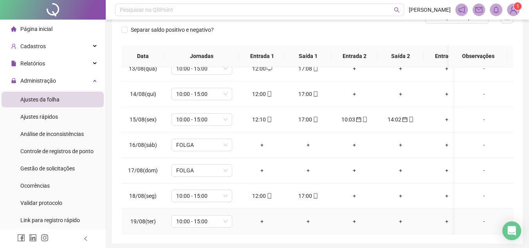
click at [481, 217] on div "-" at bounding box center [483, 221] width 46 height 9
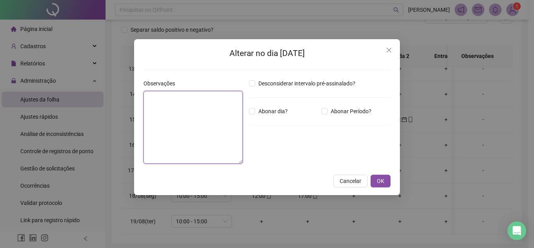
click at [183, 116] on textarea at bounding box center [193, 127] width 99 height 73
type textarea "*"
type textarea "**********"
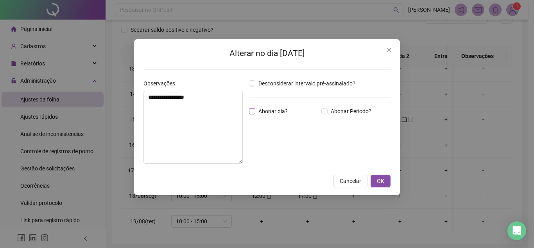
click at [262, 110] on span "Abonar dia?" at bounding box center [273, 111] width 36 height 9
click at [379, 178] on span "OK" at bounding box center [380, 180] width 7 height 9
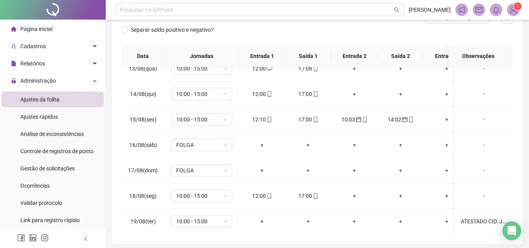
scroll to position [0, 0]
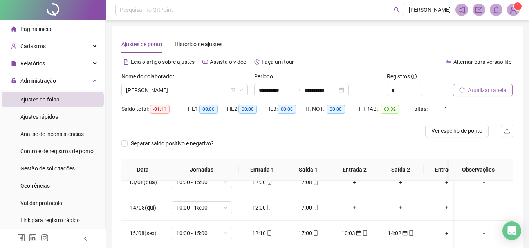
click at [483, 87] on span "Atualizar tabela" at bounding box center [487, 90] width 38 height 9
drag, startPoint x: 518, startPoint y: 83, endPoint x: 534, endPoint y: 82, distance: 16.5
click at [529, 82] on html "**********" at bounding box center [264, 124] width 529 height 248
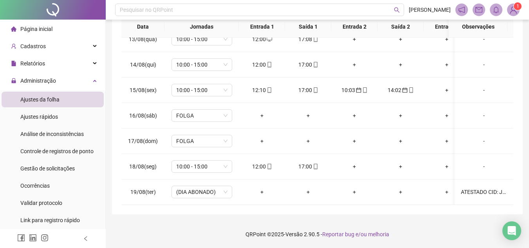
scroll to position [41, 0]
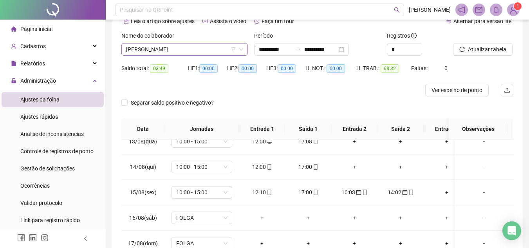
drag, startPoint x: 205, startPoint y: 56, endPoint x: 205, endPoint y: 50, distance: 6.3
click at [205, 50] on div "Nome do colaborador [PERSON_NAME]" at bounding box center [184, 46] width 133 height 31
click at [205, 50] on span "[PERSON_NAME]" at bounding box center [184, 49] width 117 height 12
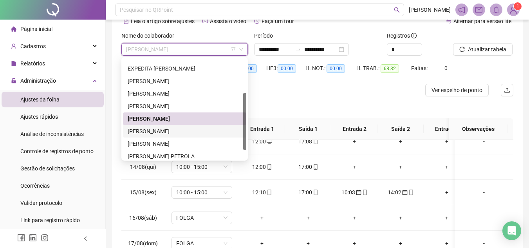
click at [210, 128] on div "[PERSON_NAME]" at bounding box center [185, 131] width 114 height 9
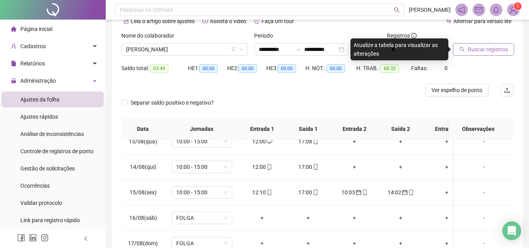
click at [487, 52] on span "Buscar registros" at bounding box center [488, 49] width 40 height 9
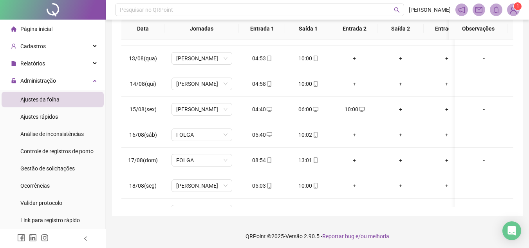
scroll to position [322, 0]
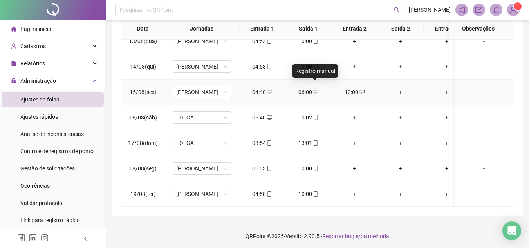
click at [313, 89] on icon "desktop" at bounding box center [315, 91] width 5 height 5
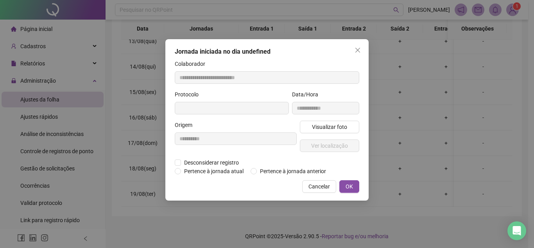
type input "**********"
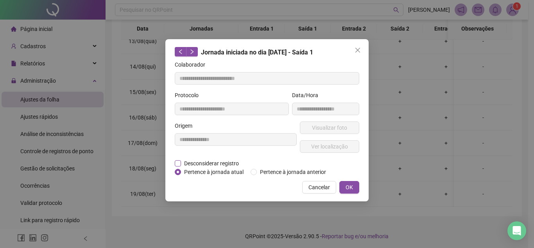
click at [182, 164] on span "Desconsiderar registro" at bounding box center [211, 163] width 61 height 9
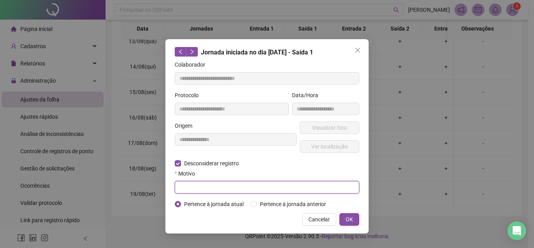
click at [251, 187] on input "text" at bounding box center [267, 187] width 185 height 13
type input "******"
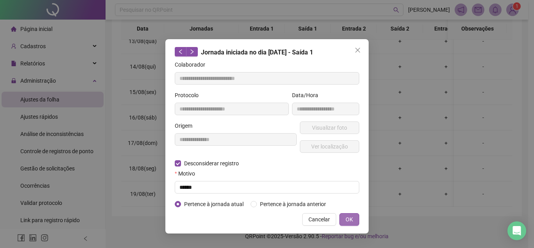
click at [351, 220] on span "OK" at bounding box center [349, 219] width 7 height 9
click at [349, 217] on span "OK" at bounding box center [349, 219] width 7 height 9
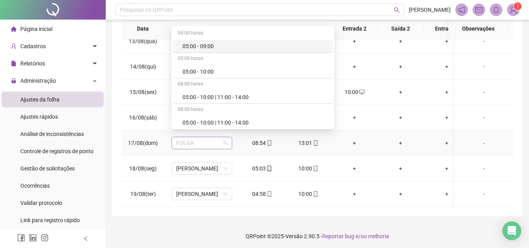
click at [192, 137] on span "FOLGA" at bounding box center [201, 143] width 51 height 12
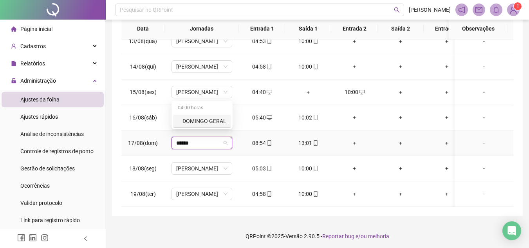
type input "*******"
click at [192, 114] on div "04:00 horas" at bounding box center [202, 108] width 58 height 13
click at [196, 120] on div "DOMINGO GERAL" at bounding box center [204, 121] width 44 height 9
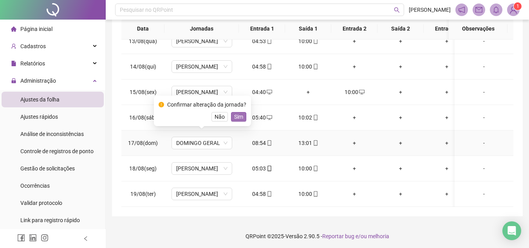
click at [234, 117] on span "Sim" at bounding box center [238, 116] width 9 height 9
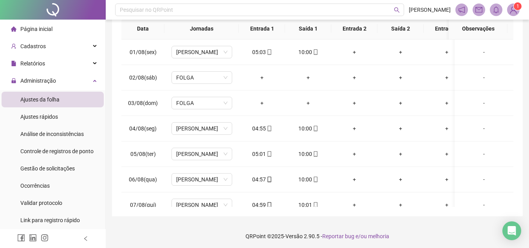
scroll to position [0, 0]
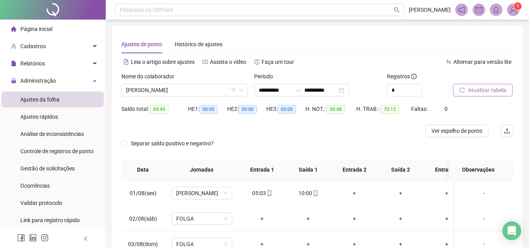
click at [475, 89] on span "Atualizar tabela" at bounding box center [487, 90] width 38 height 9
click at [201, 102] on div "Nome do colaborador [PERSON_NAME]" at bounding box center [184, 87] width 133 height 31
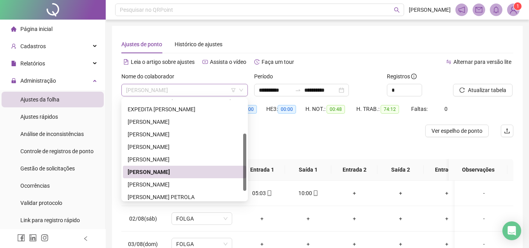
click at [200, 96] on div "[PERSON_NAME]" at bounding box center [184, 90] width 126 height 13
click at [217, 181] on div "[PERSON_NAME]" at bounding box center [185, 184] width 114 height 9
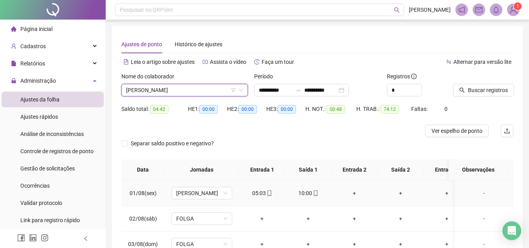
click at [217, 181] on td "[PERSON_NAME]" at bounding box center [201, 192] width 74 height 25
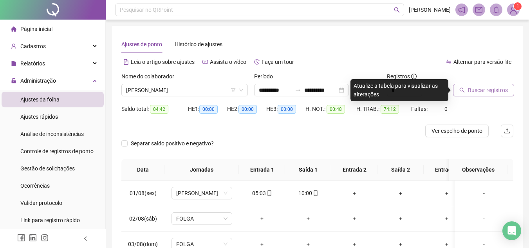
click at [481, 91] on span "Buscar registros" at bounding box center [488, 90] width 40 height 9
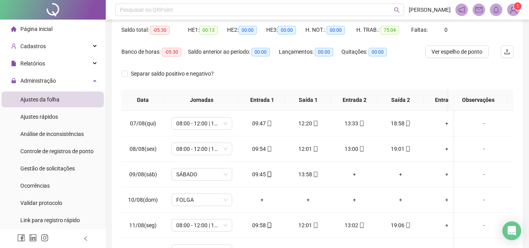
scroll to position [88, 0]
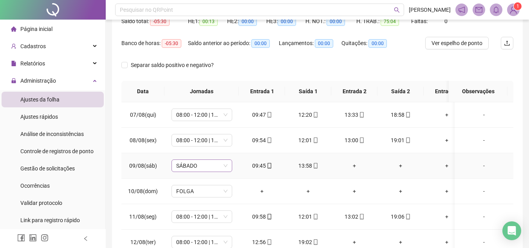
click at [201, 169] on span "SÁBADO" at bounding box center [201, 166] width 51 height 12
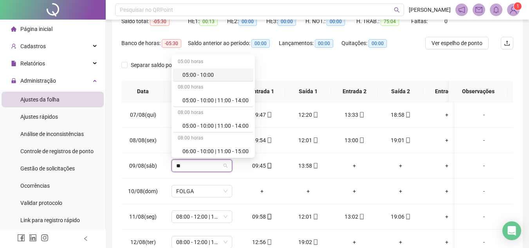
type input "*"
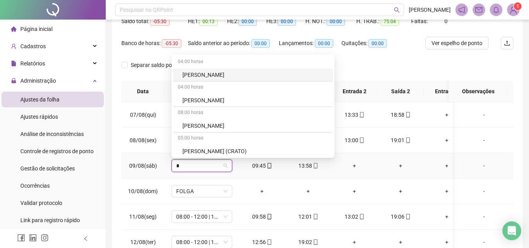
type input "**"
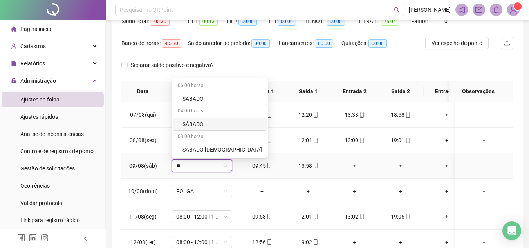
click at [200, 120] on div "SÁBADO" at bounding box center [221, 124] width 79 height 9
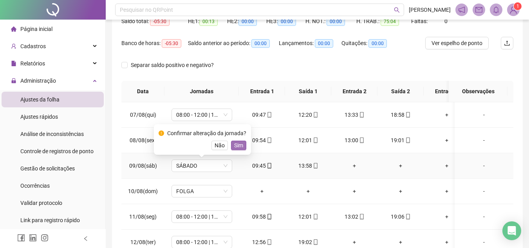
click at [241, 142] on span "Sim" at bounding box center [238, 145] width 9 height 9
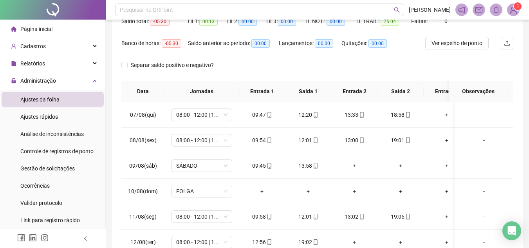
scroll to position [0, 0]
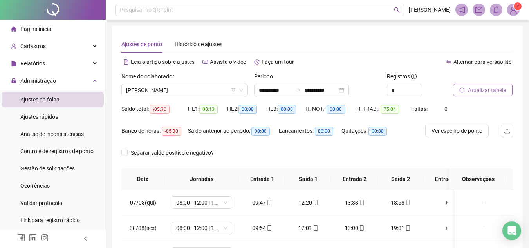
click at [486, 95] on button "Atualizar tabela" at bounding box center [482, 90] width 59 height 13
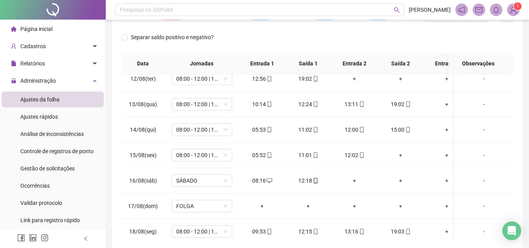
scroll to position [136, 0]
click at [404, 156] on div "+" at bounding box center [400, 154] width 34 height 9
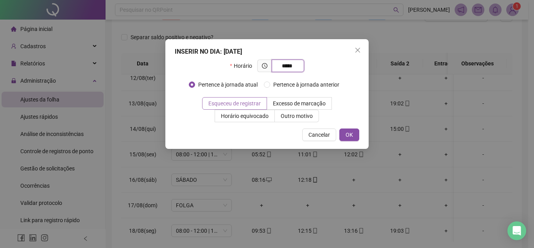
type input "*****"
click at [248, 109] on label "Esqueceu de registrar" at bounding box center [234, 103] width 65 height 13
click at [240, 103] on span "Esqueceu de registrar" at bounding box center [235, 103] width 52 height 6
click at [351, 132] on span "OK" at bounding box center [349, 134] width 7 height 9
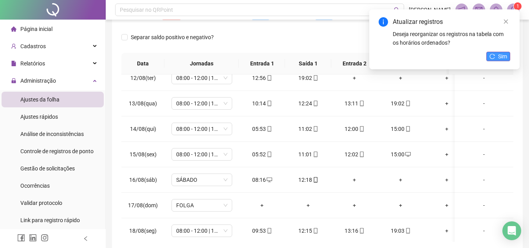
click at [499, 54] on span "Sim" at bounding box center [502, 56] width 9 height 9
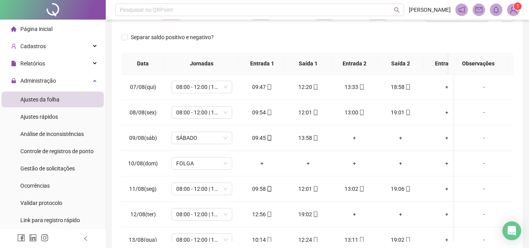
scroll to position [40, 0]
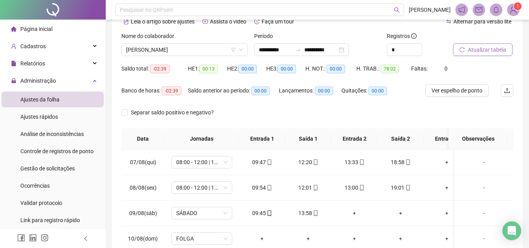
click at [469, 45] on span "Atualizar tabela" at bounding box center [487, 49] width 38 height 9
click at [193, 45] on span "[PERSON_NAME]" at bounding box center [184, 50] width 117 height 12
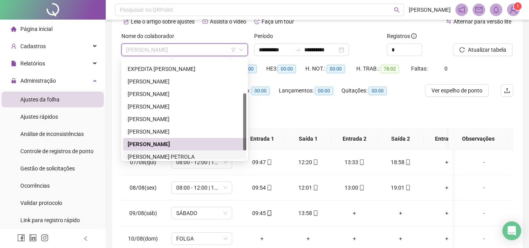
click at [202, 158] on div "[PERSON_NAME] PETROLA" at bounding box center [185, 156] width 114 height 9
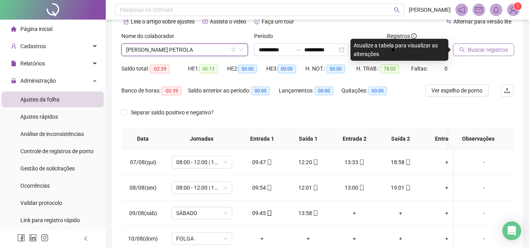
click at [480, 47] on span "Buscar registros" at bounding box center [488, 49] width 40 height 9
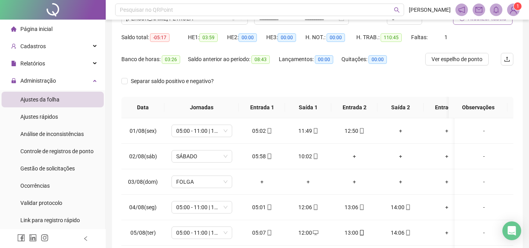
scroll to position [109, 0]
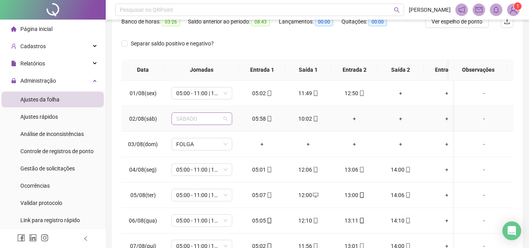
click at [199, 120] on span "SÁBADO" at bounding box center [201, 119] width 51 height 12
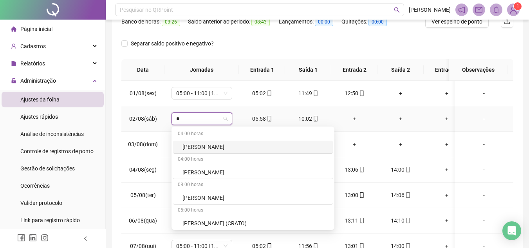
type input "**"
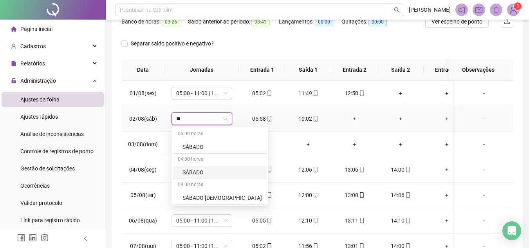
click at [195, 172] on div "SÁBADO" at bounding box center [221, 172] width 79 height 9
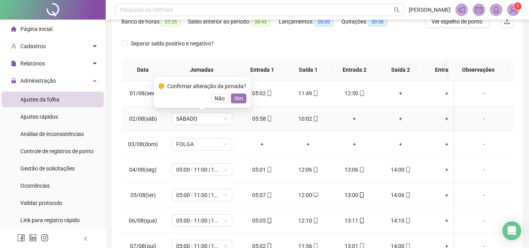
click at [234, 95] on span "Sim" at bounding box center [238, 98] width 9 height 9
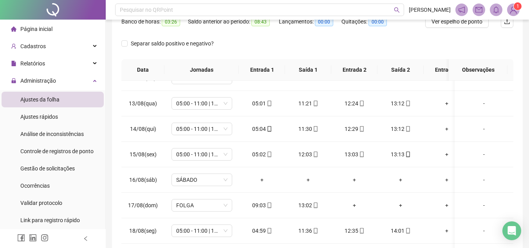
scroll to position [322, 0]
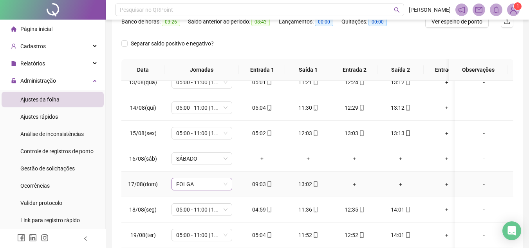
click at [198, 179] on span "FOLGA" at bounding box center [201, 184] width 51 height 12
type input "******"
click at [193, 162] on div "DOMINGO GERAL" at bounding box center [204, 162] width 44 height 9
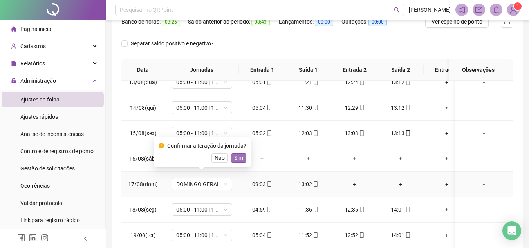
click at [239, 158] on span "Sim" at bounding box center [238, 157] width 9 height 9
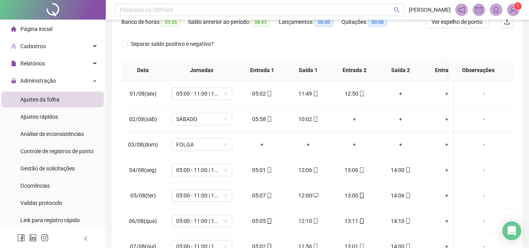
scroll to position [0, 0]
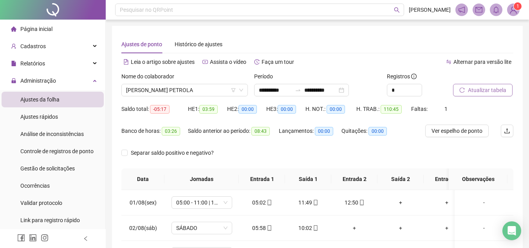
click at [461, 99] on div "Atualizar tabela" at bounding box center [483, 87] width 67 height 31
click at [468, 93] on span "Atualizar tabela" at bounding box center [487, 90] width 38 height 9
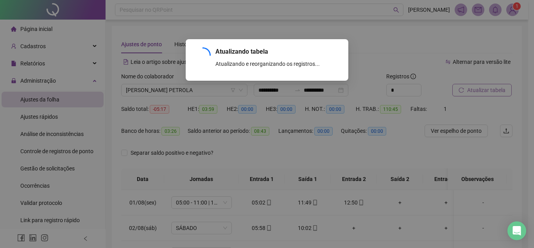
click at [468, 93] on div "Atualizando tabela Atualizando e reorganizando os registros... OK" at bounding box center [267, 124] width 534 height 248
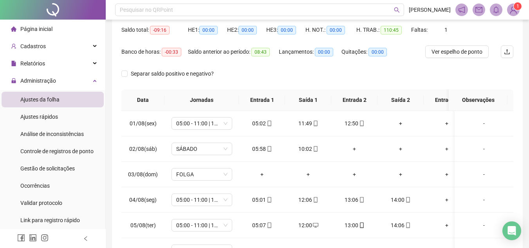
scroll to position [86, 0]
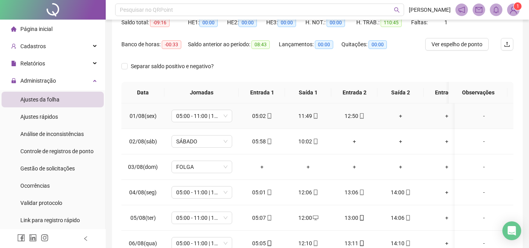
click at [404, 118] on div "+" at bounding box center [400, 115] width 34 height 9
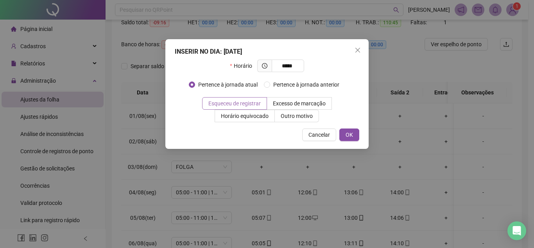
type input "*****"
click at [257, 103] on span "Esqueceu de registrar" at bounding box center [235, 103] width 52 height 6
click at [350, 133] on span "OK" at bounding box center [349, 134] width 7 height 9
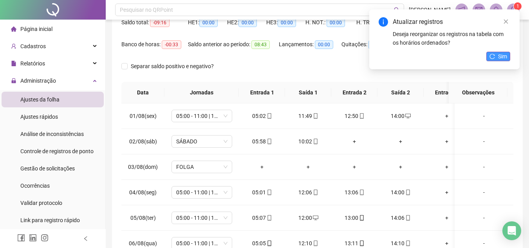
click at [496, 56] on button "Sim" at bounding box center [498, 56] width 24 height 9
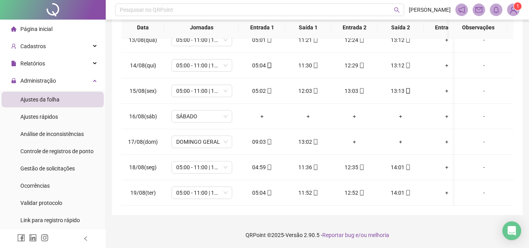
scroll to position [152, 0]
click at [210, 113] on span "SÁBADO" at bounding box center [201, 116] width 51 height 12
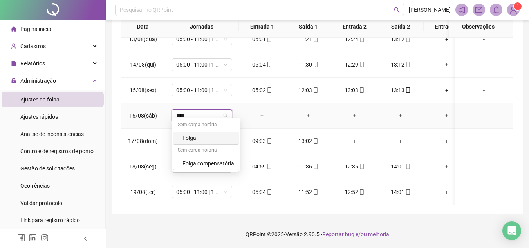
type input "*****"
click at [196, 134] on div "Folga" at bounding box center [208, 137] width 52 height 9
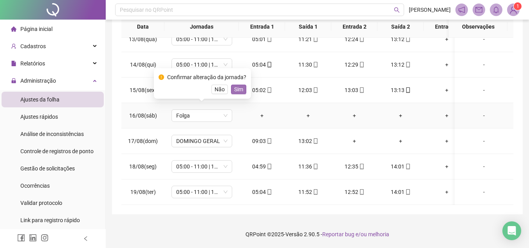
click at [234, 86] on span "Sim" at bounding box center [238, 89] width 9 height 9
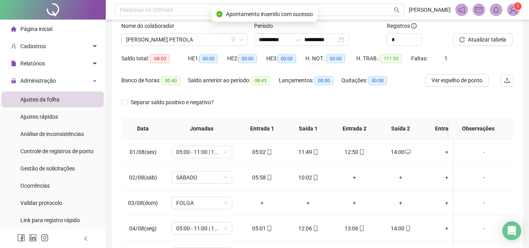
scroll to position [34, 0]
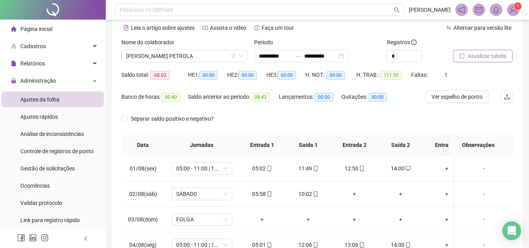
click at [492, 57] on span "Atualizar tabela" at bounding box center [487, 56] width 38 height 9
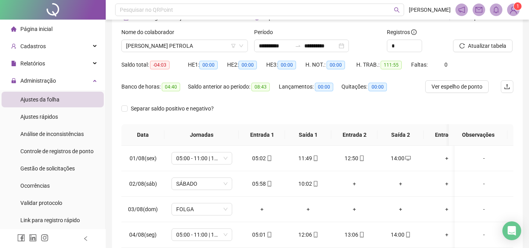
scroll to position [40, 0]
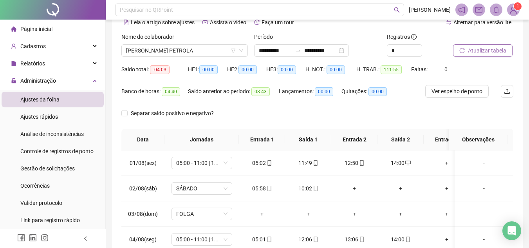
click at [497, 48] on span "Atualizar tabela" at bounding box center [487, 50] width 38 height 9
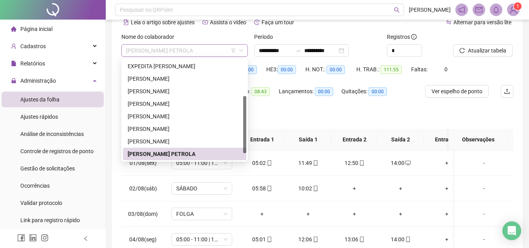
click at [193, 52] on span "[PERSON_NAME] PETROLA" at bounding box center [184, 51] width 117 height 12
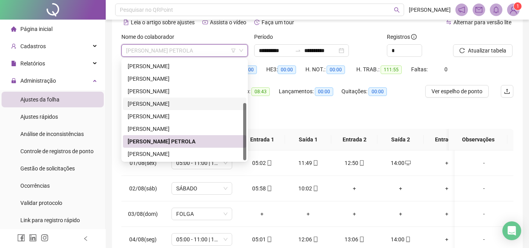
drag, startPoint x: 245, startPoint y: 117, endPoint x: 245, endPoint y: 138, distance: 20.7
click at [245, 138] on div at bounding box center [244, 131] width 3 height 57
click at [205, 149] on div "[PERSON_NAME]" at bounding box center [185, 153] width 114 height 9
click at [205, 149] on th "Jornadas" at bounding box center [201, 140] width 74 height 22
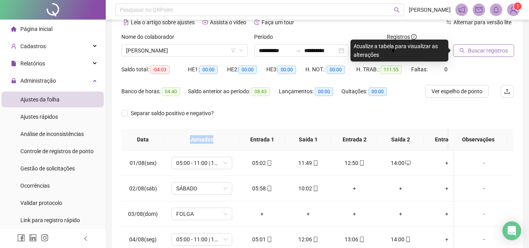
click at [475, 53] on span "Buscar registros" at bounding box center [488, 50] width 40 height 9
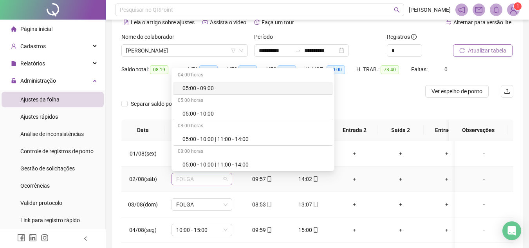
click at [203, 176] on span "FOLGA" at bounding box center [201, 179] width 51 height 12
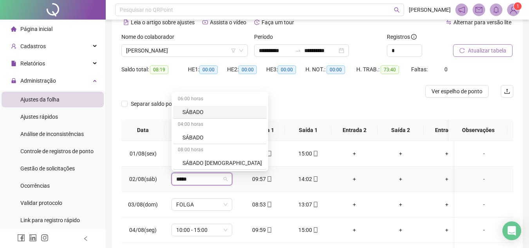
type input "******"
click at [198, 138] on div "SÁBADO" at bounding box center [221, 137] width 79 height 9
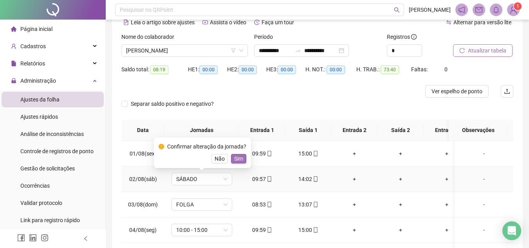
click at [240, 156] on span "Sim" at bounding box center [238, 158] width 9 height 9
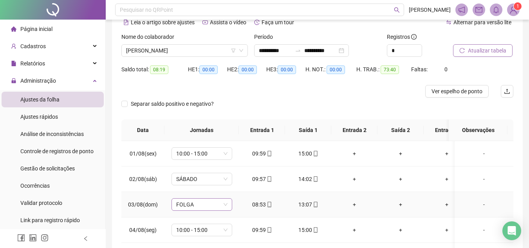
click at [198, 203] on span "FOLGA" at bounding box center [201, 204] width 51 height 12
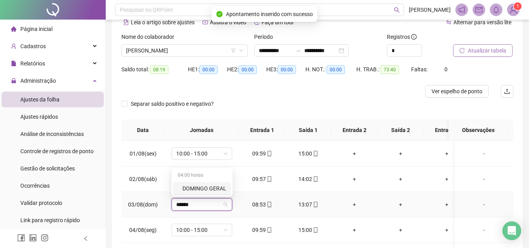
type input "*******"
click at [191, 190] on div "DOMINGO GERAL" at bounding box center [204, 188] width 44 height 9
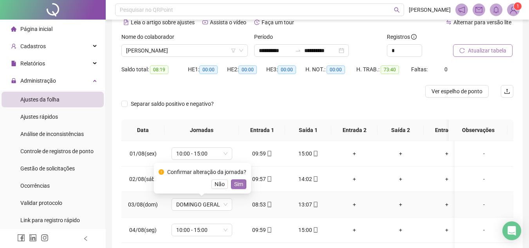
click at [234, 180] on span "Sim" at bounding box center [238, 184] width 9 height 9
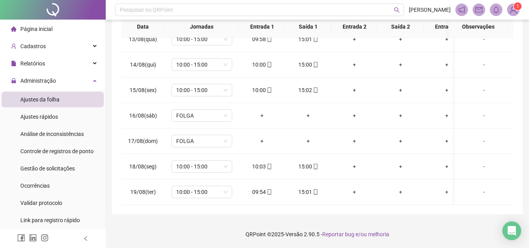
scroll to position [0, 0]
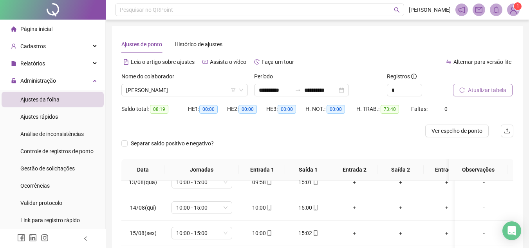
click at [481, 94] on button "Atualizar tabela" at bounding box center [482, 90] width 59 height 13
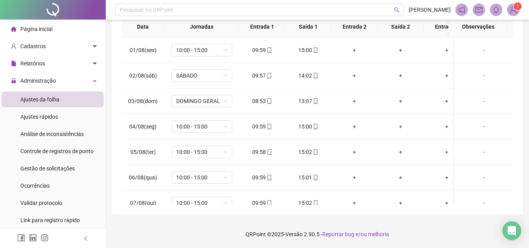
click at [513, 10] on img at bounding box center [513, 10] width 12 height 12
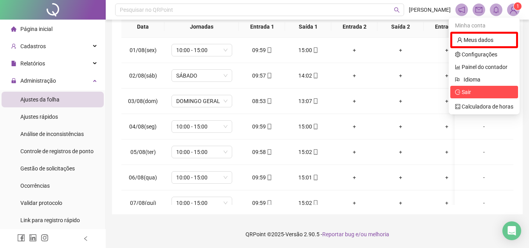
click at [464, 94] on span "Sair" at bounding box center [465, 92] width 9 height 6
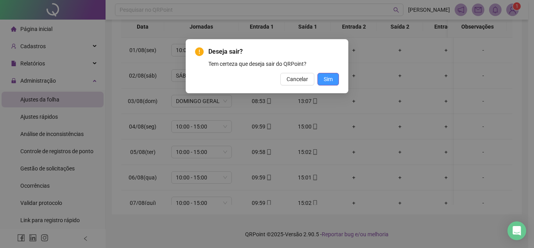
click at [334, 76] on button "Sim" at bounding box center [329, 79] width 22 height 13
